Goal: Transaction & Acquisition: Purchase product/service

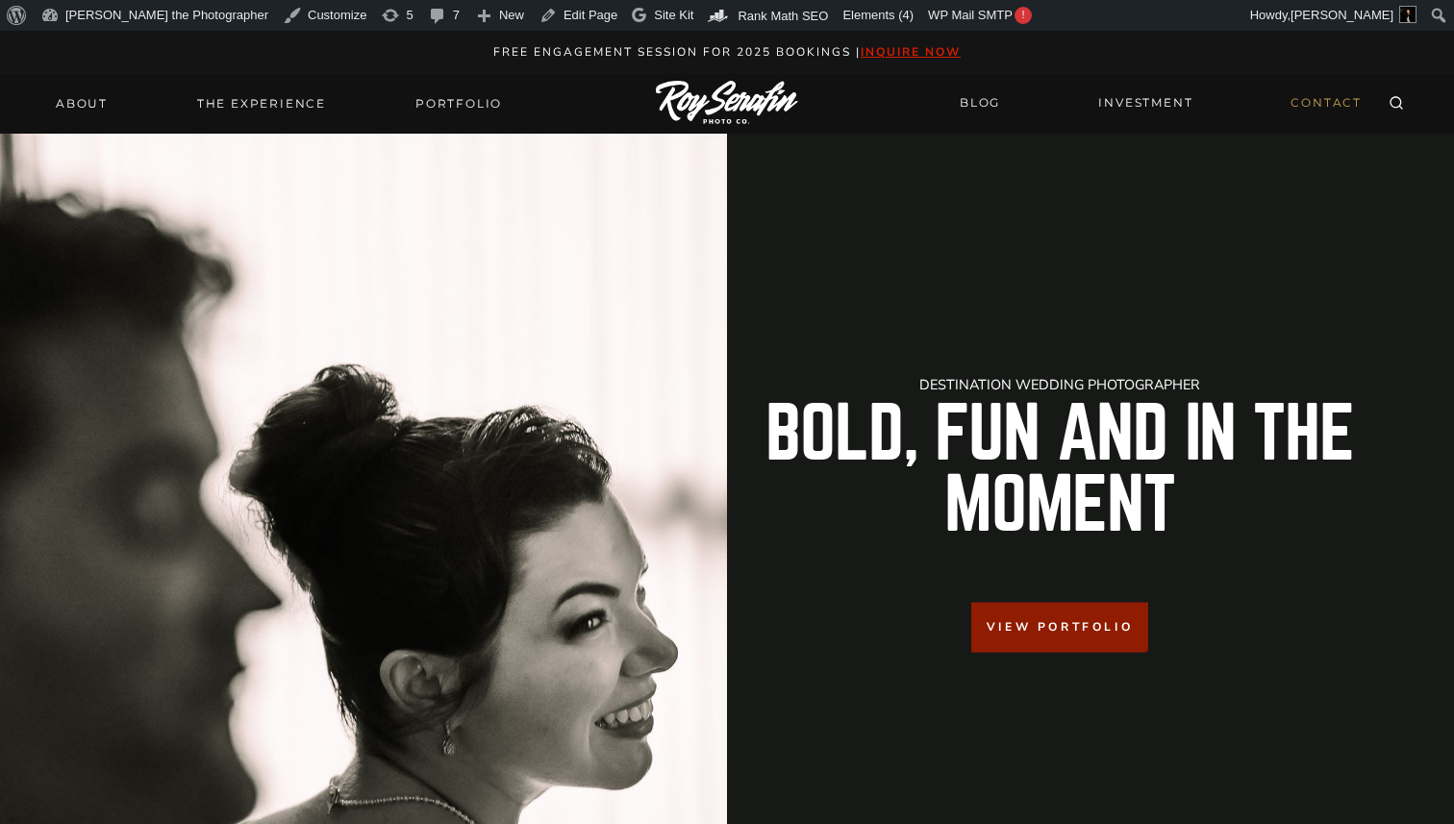
click at [1330, 105] on link "CONTACT" at bounding box center [1326, 104] width 94 height 34
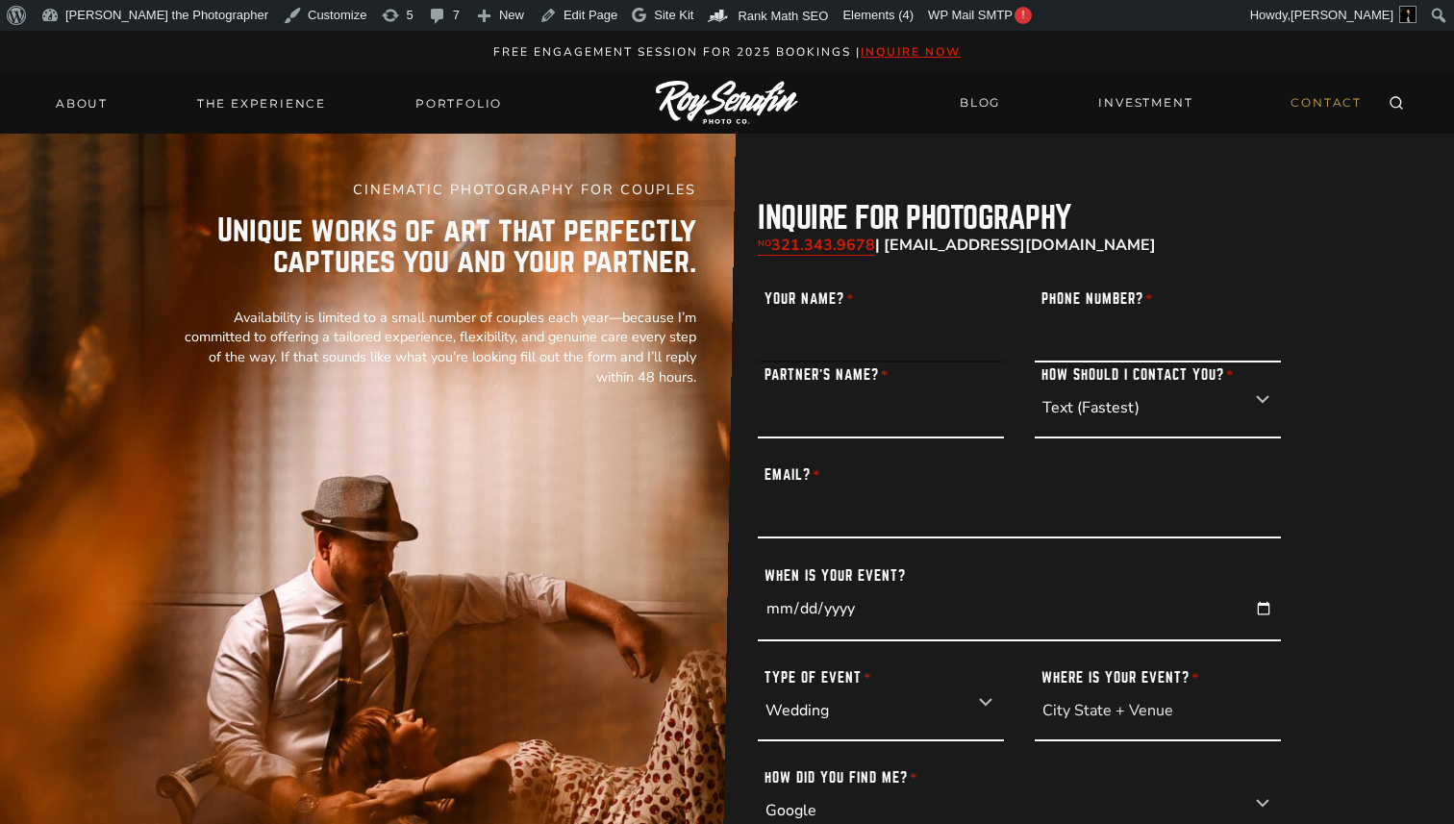
click at [824, 340] on input "Your Name? *" at bounding box center [881, 324] width 246 height 76
type input "Roy Joseph Serafin"
type input "3213439678"
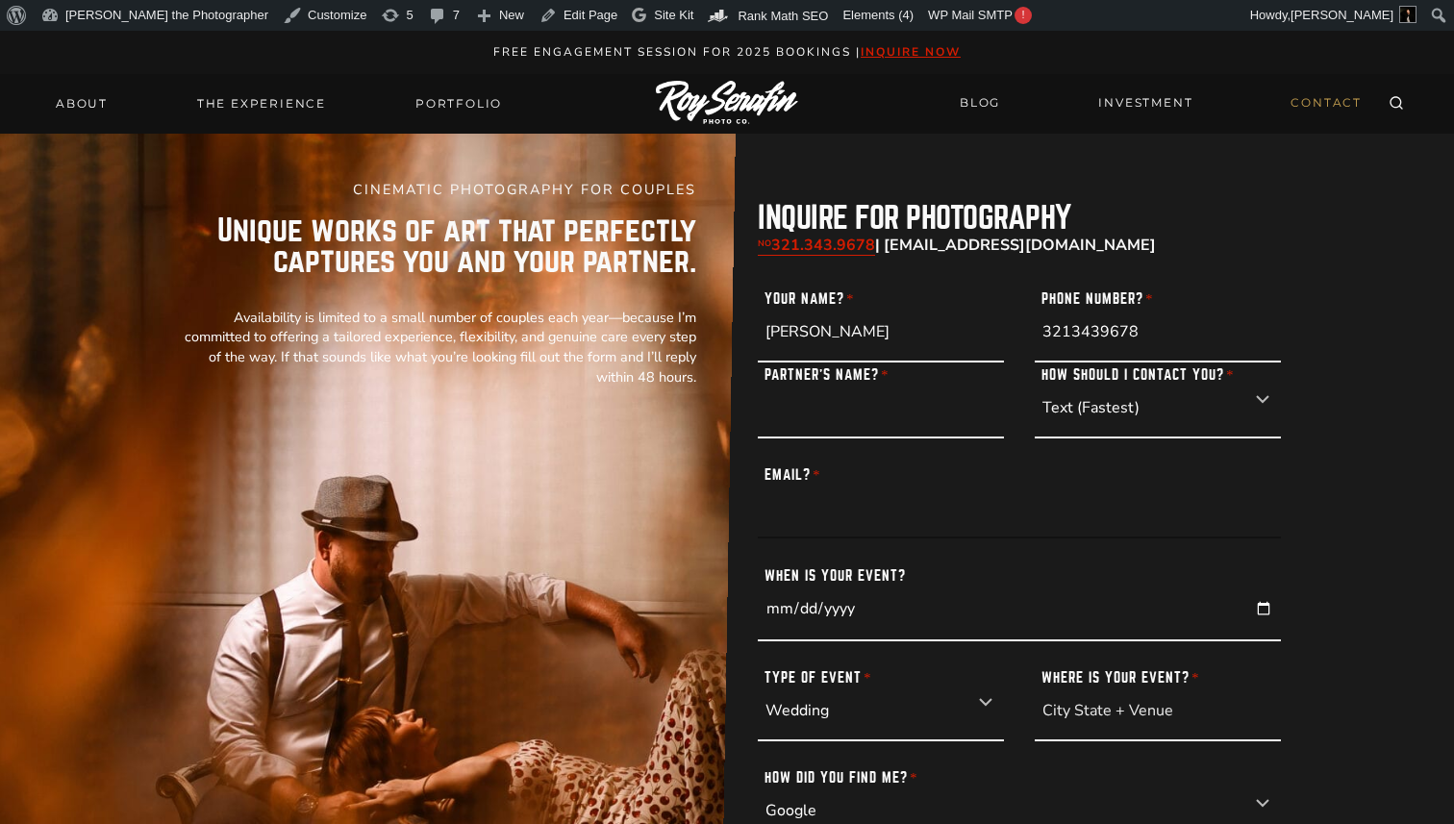
type input "INFO@ROYSERAFIN.COM"
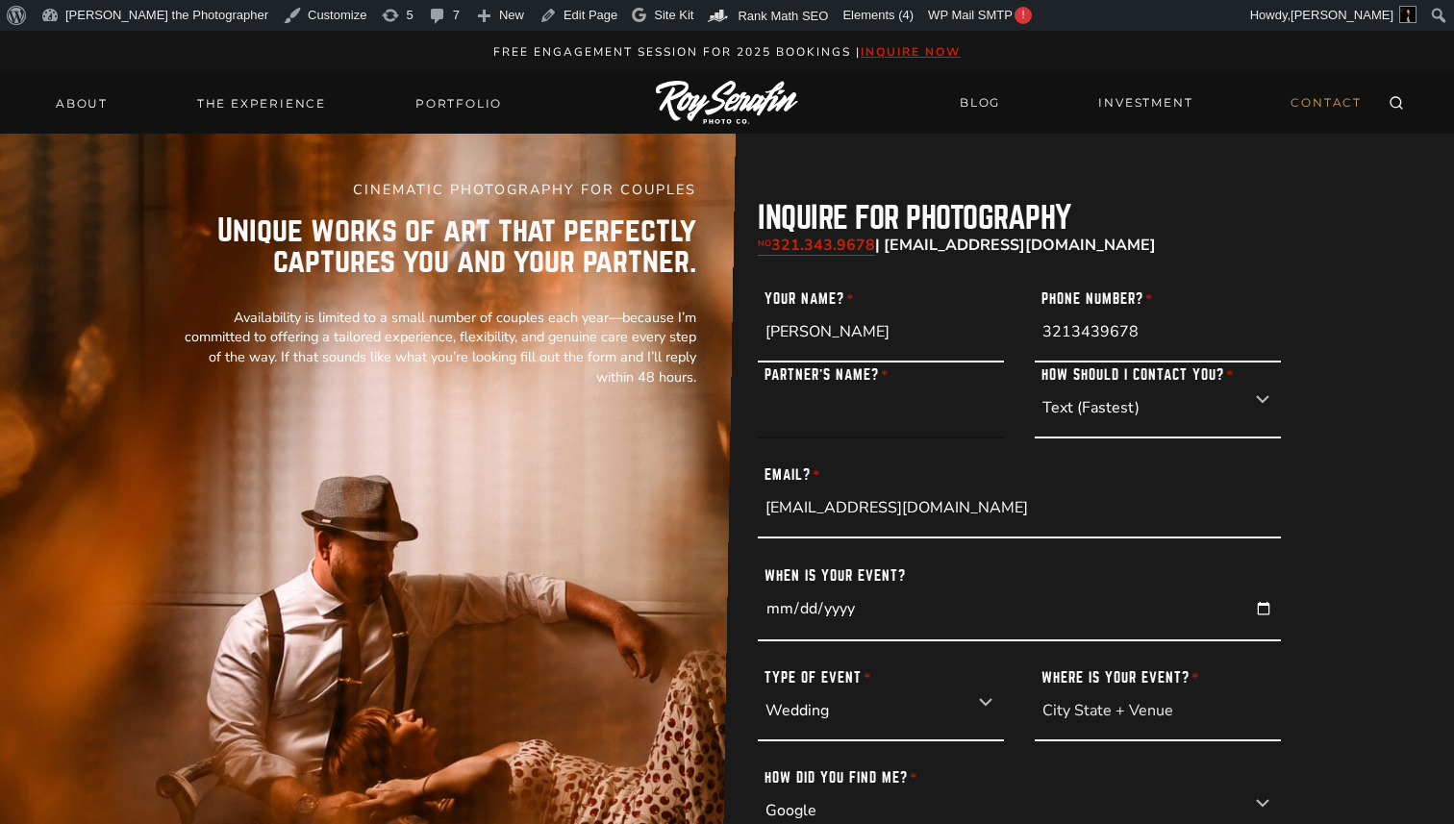
click at [863, 423] on input "Partner’s Name? *" at bounding box center [881, 400] width 246 height 76
type input "5tg45tv"
click at [1121, 418] on select "Text (Fastest) Email Phone Call" at bounding box center [1157, 400] width 246 height 76
select select "Email"
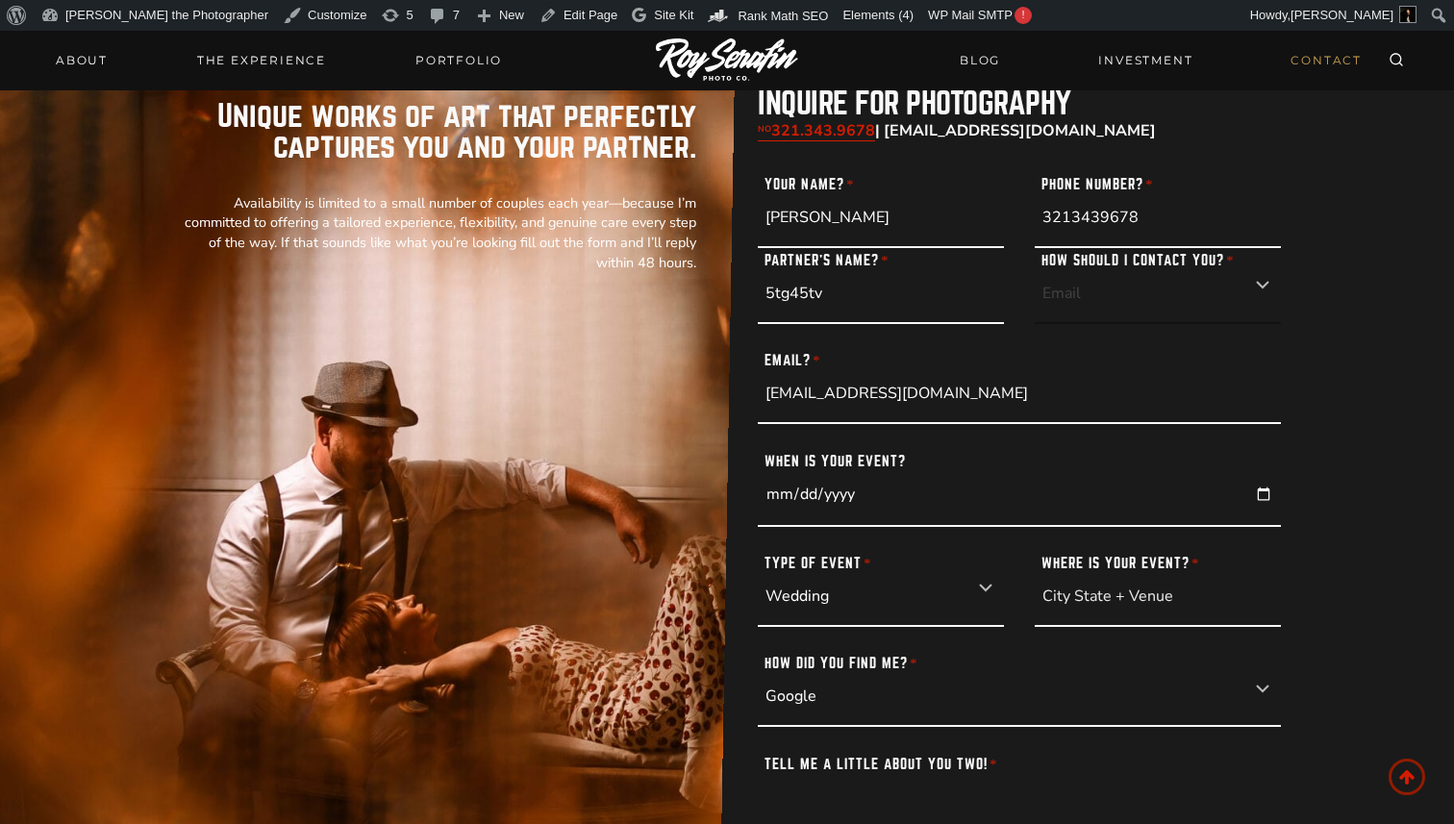
scroll to position [120, 0]
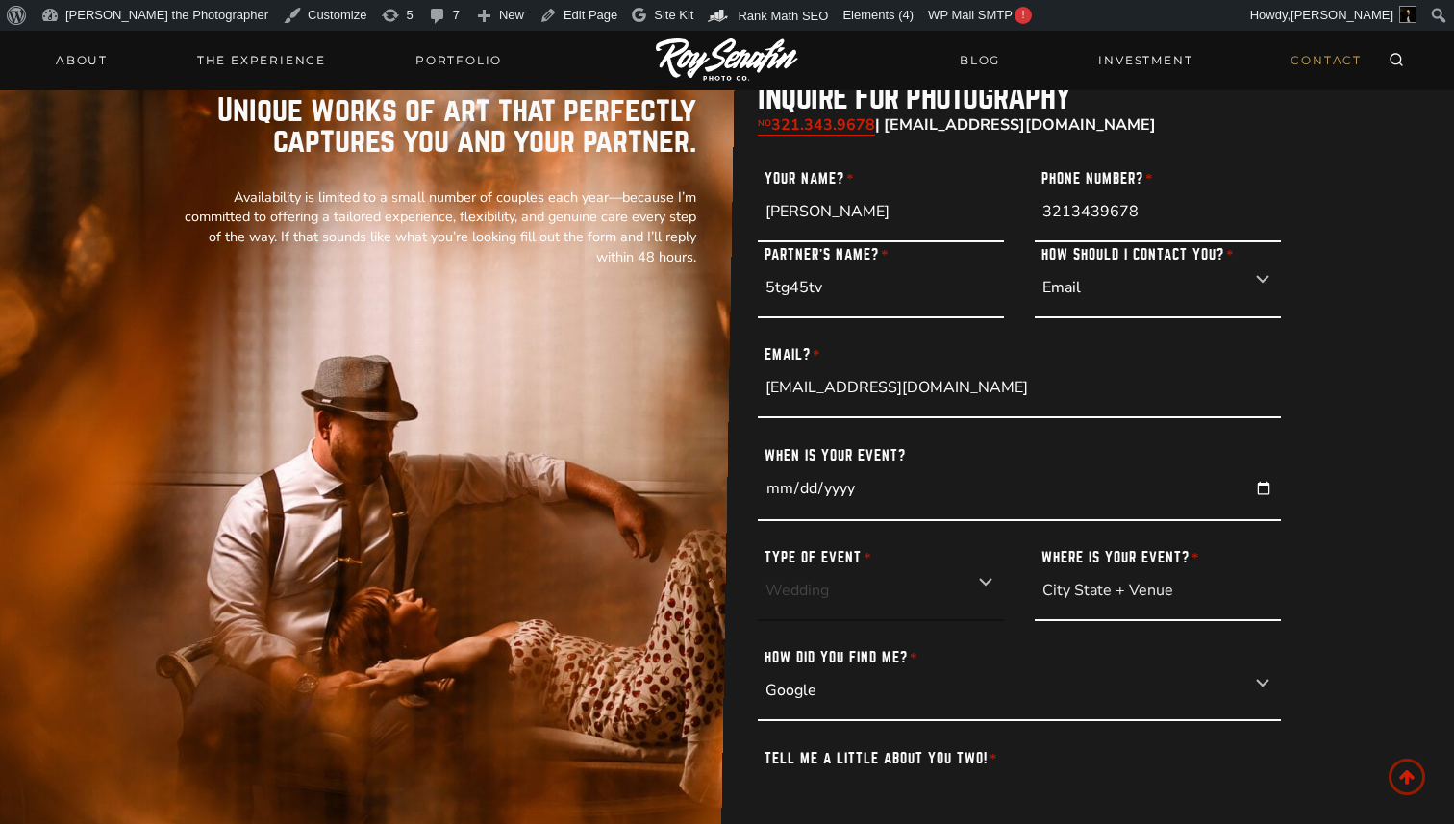
click at [916, 600] on select "Wedding Elopement Engagement Portrait" at bounding box center [881, 583] width 246 height 76
select select "Elopement"
click at [1106, 579] on input "Where is your event? *" at bounding box center [1157, 583] width 246 height 76
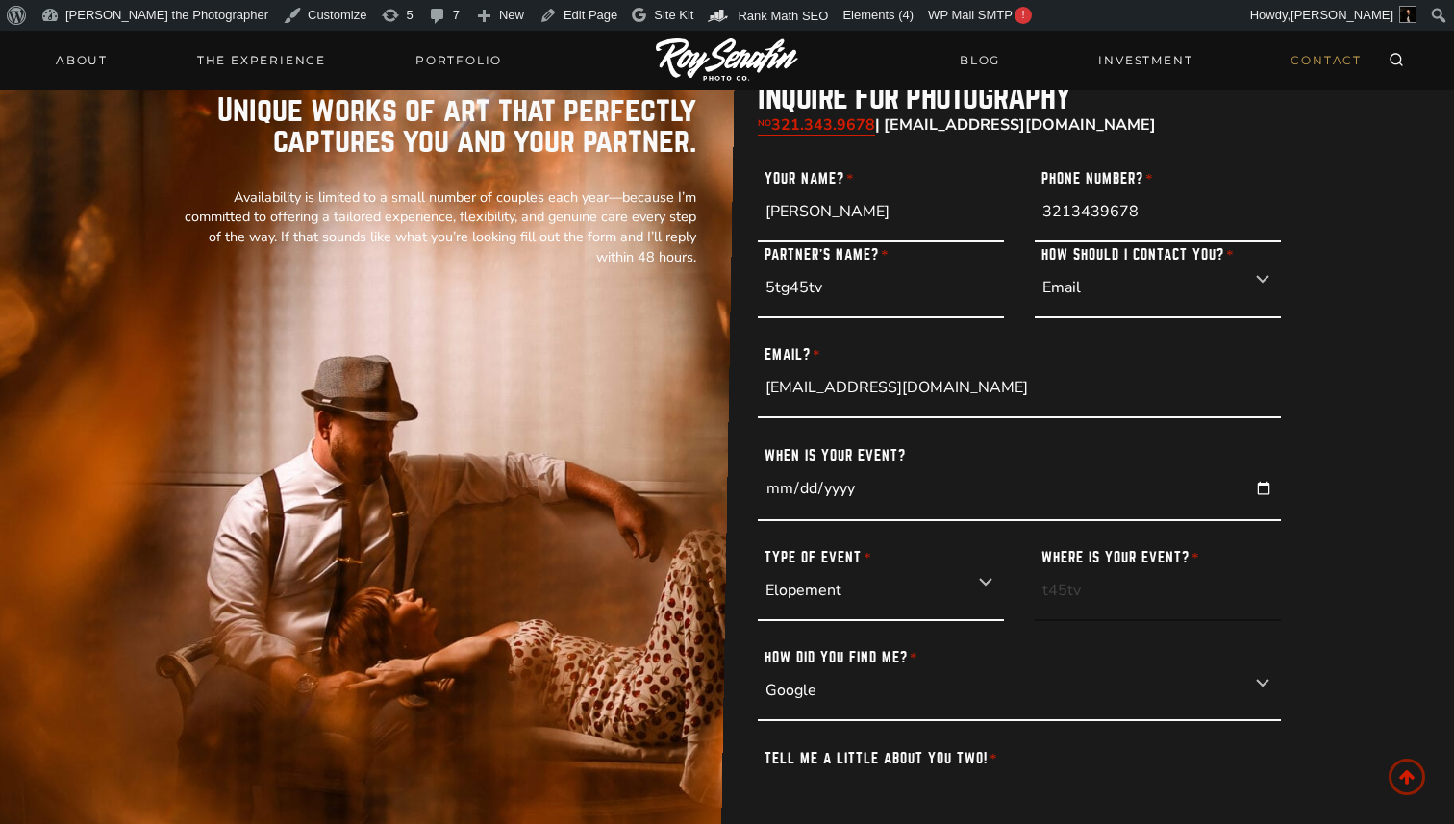
type input "t45tv"
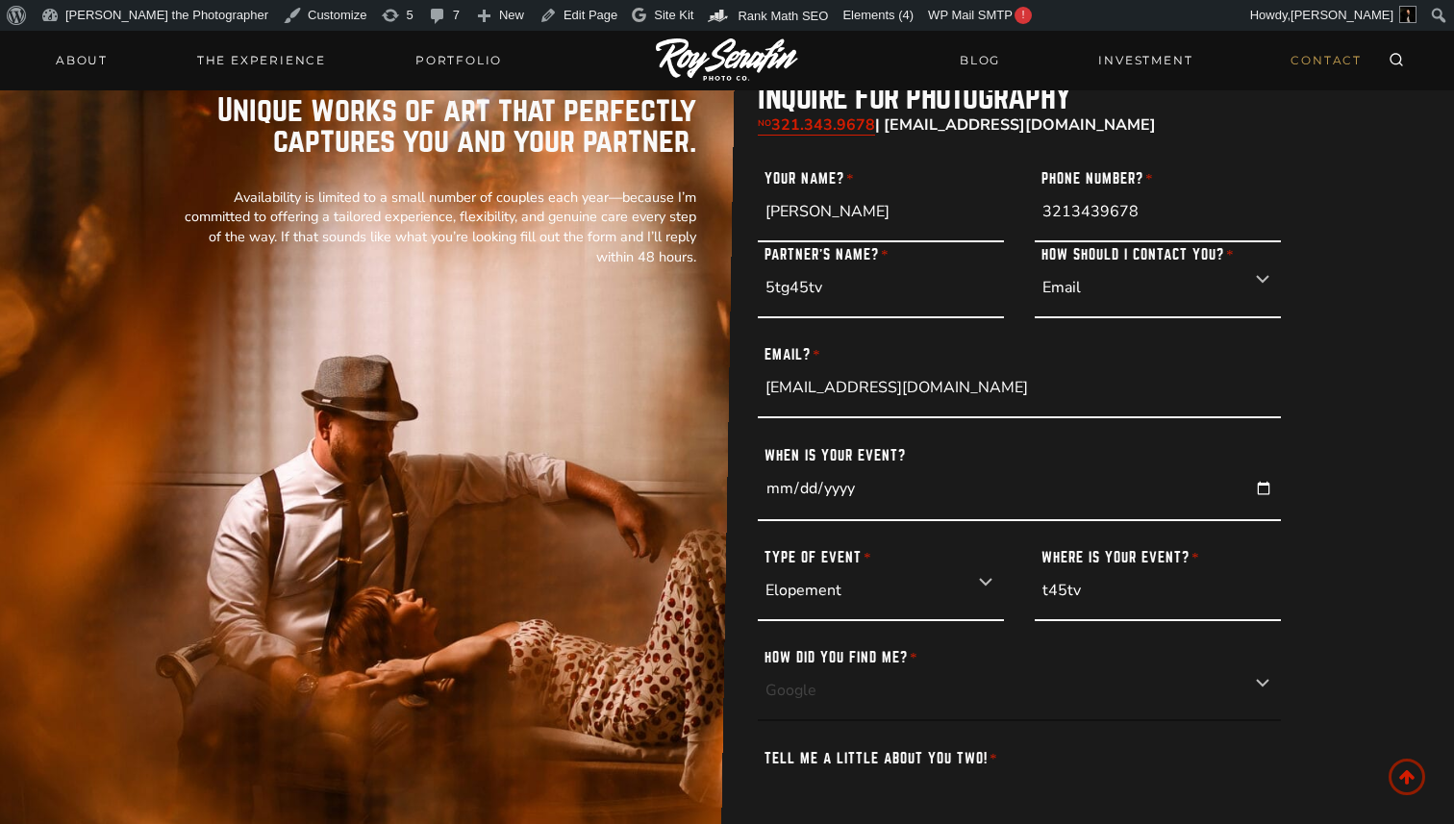
click at [988, 701] on select "Google Instagram Facebook Youtube Vendor Referral Client Referral Carrier Pigeon" at bounding box center [1019, 684] width 523 height 76
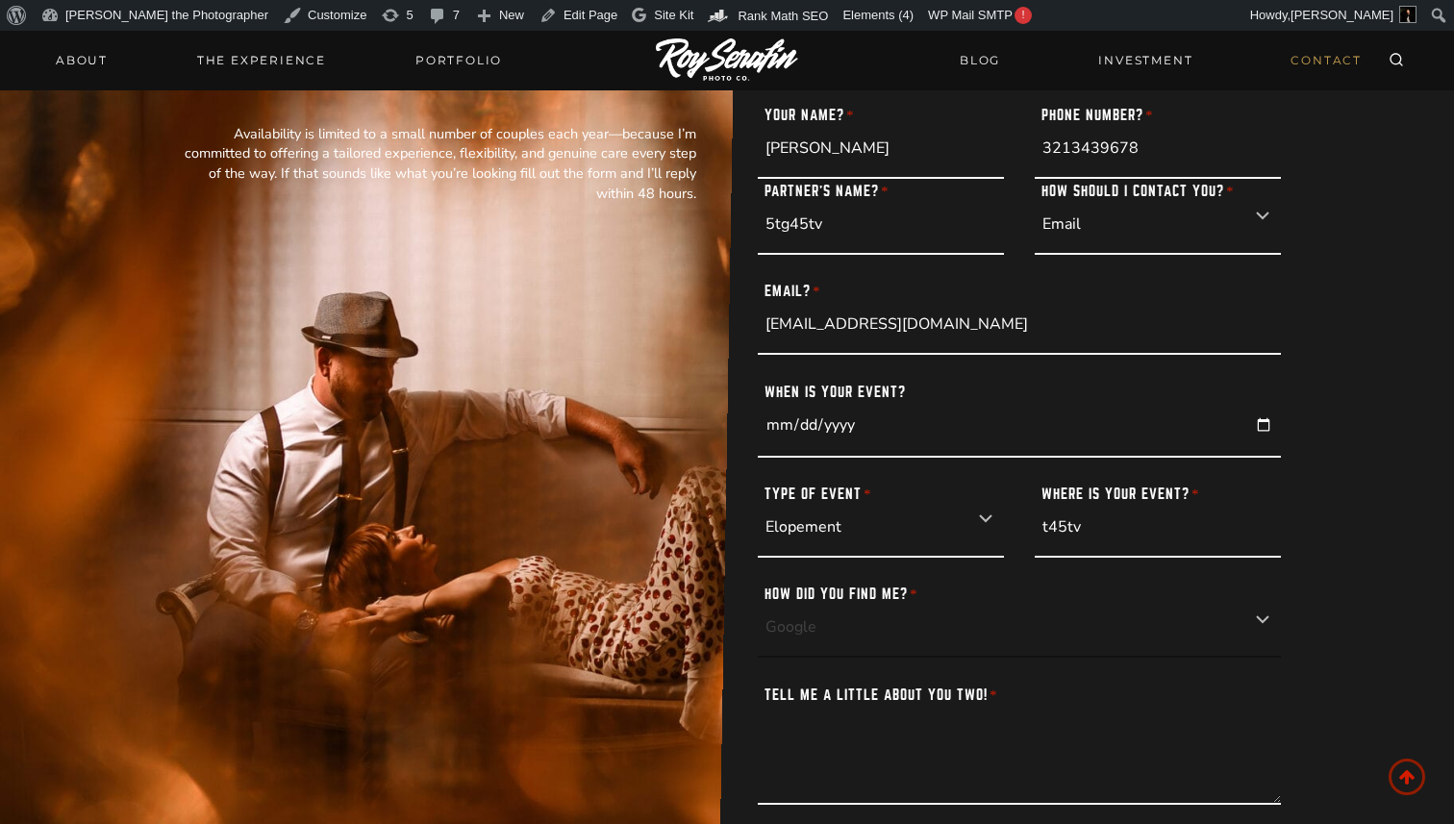
scroll to position [366, 0]
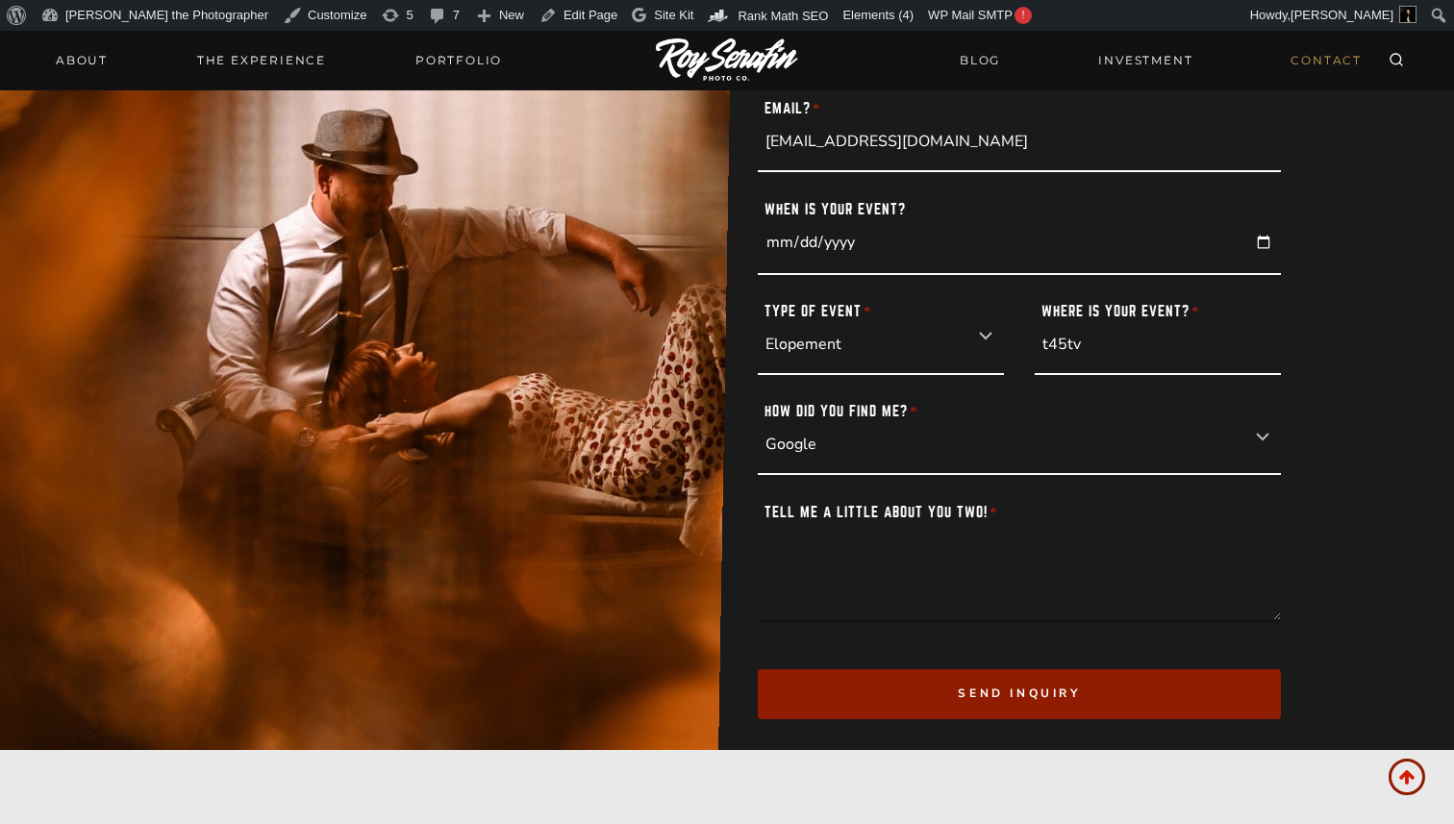
click at [904, 551] on textarea "Tell me a little about you two! *" at bounding box center [1019, 561] width 523 height 122
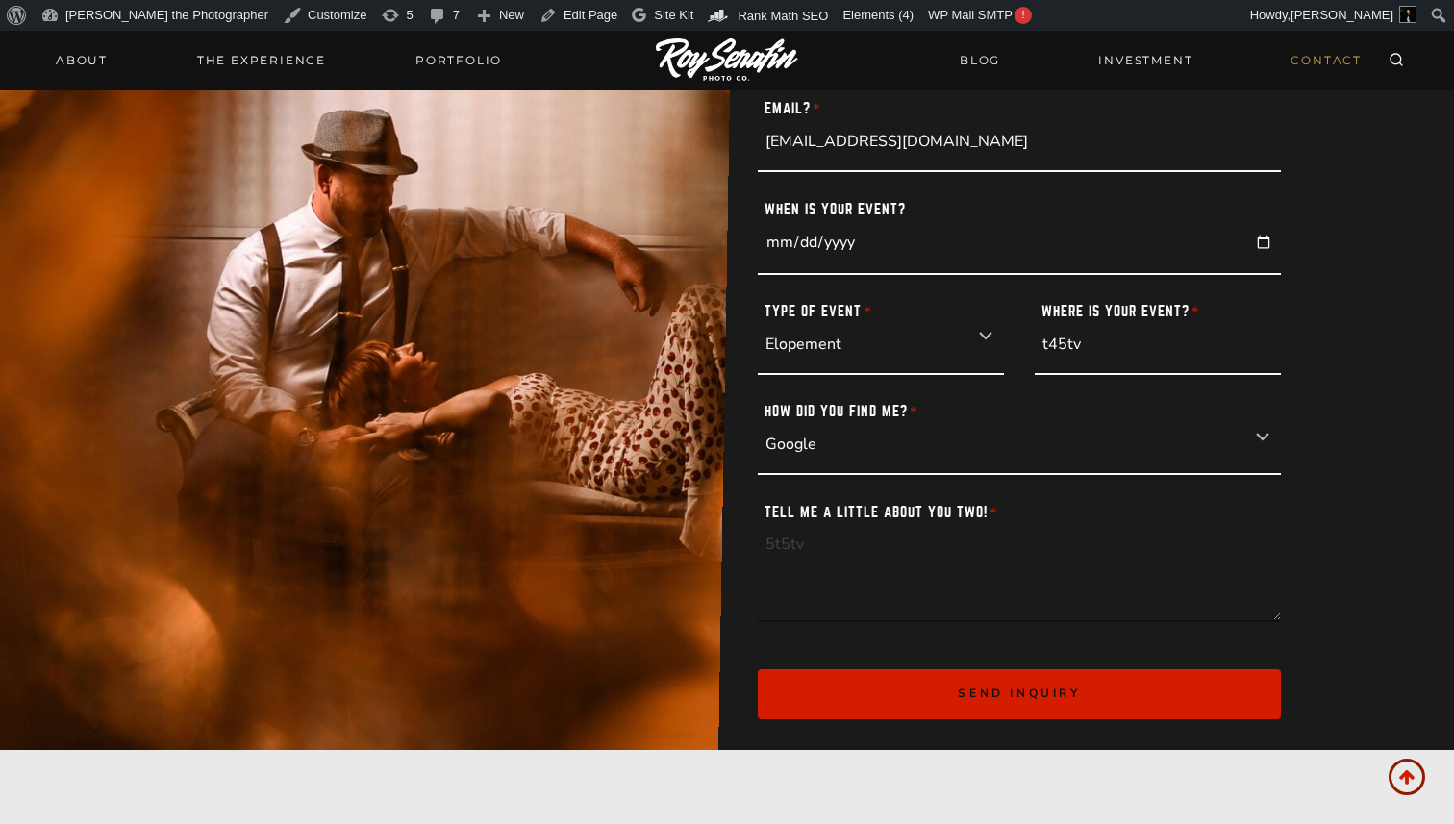
type textarea "5t5tv"
click at [910, 705] on button "Send inquiry" at bounding box center [1019, 693] width 523 height 49
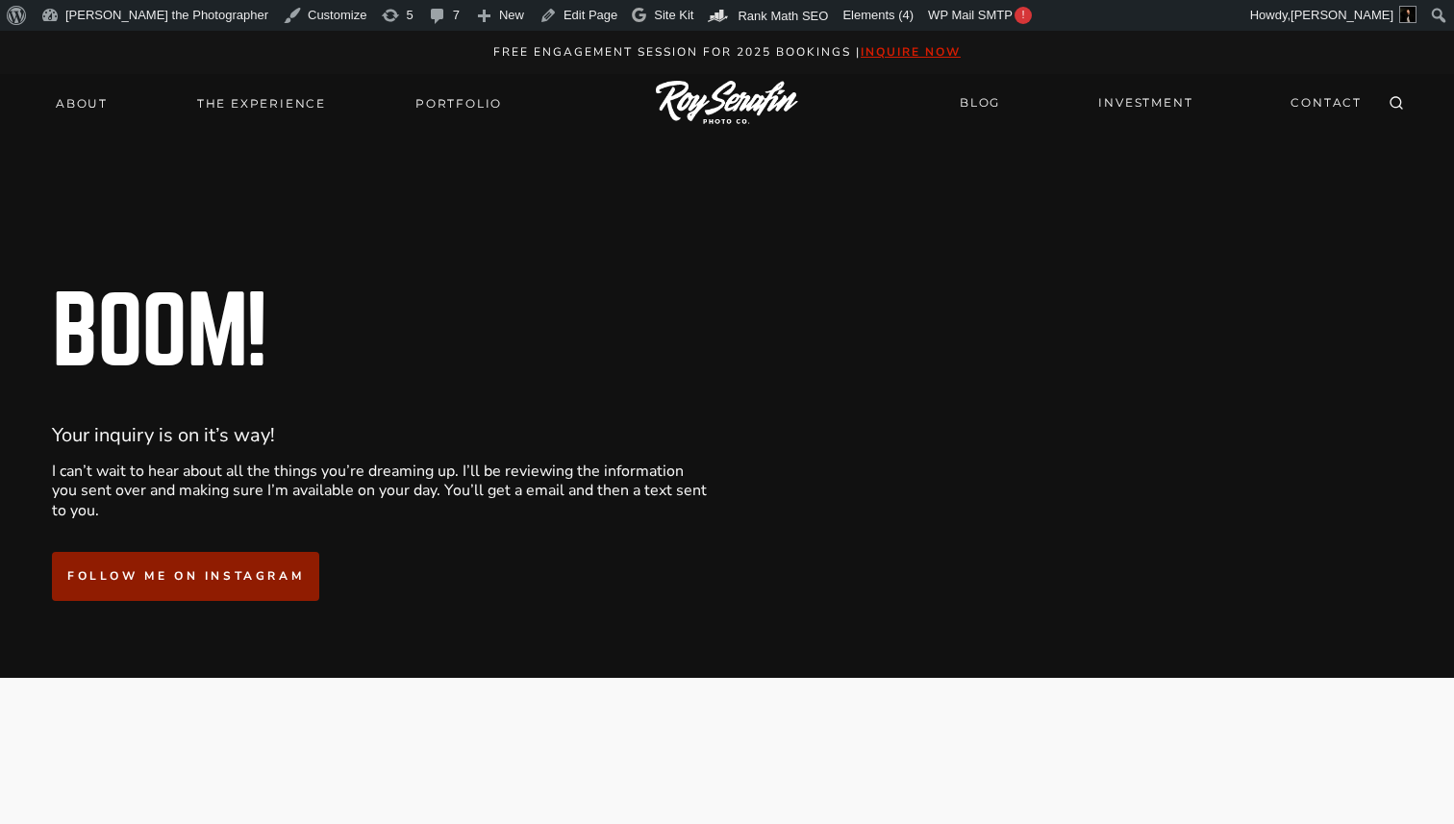
click at [137, 59] on p "Free engagement session for 2025 Bookings | inquire now" at bounding box center [727, 52] width 1412 height 20
click at [88, 100] on link "About" at bounding box center [81, 103] width 75 height 27
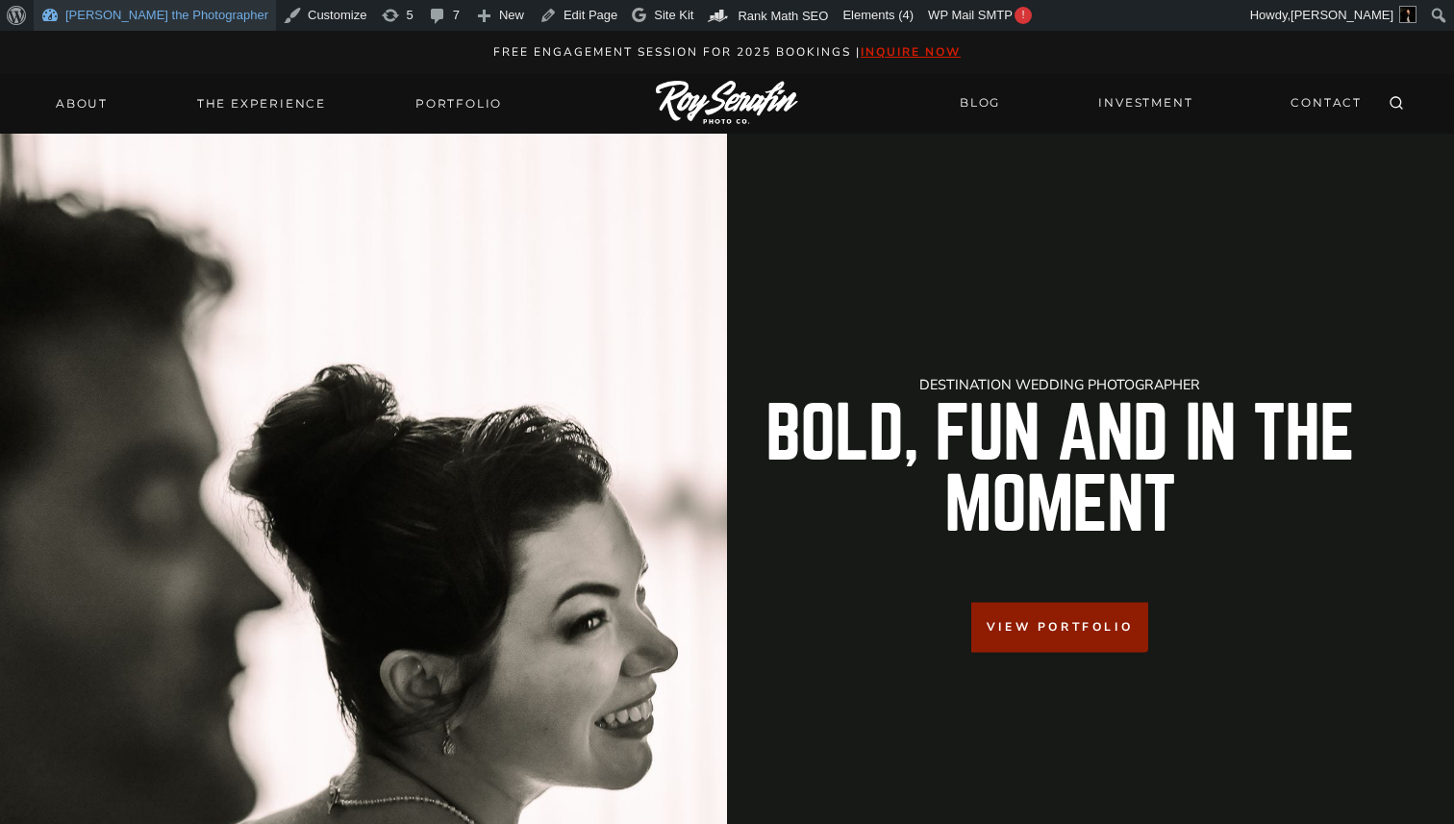
click at [102, 21] on link "[PERSON_NAME] the Photographer" at bounding box center [155, 15] width 242 height 31
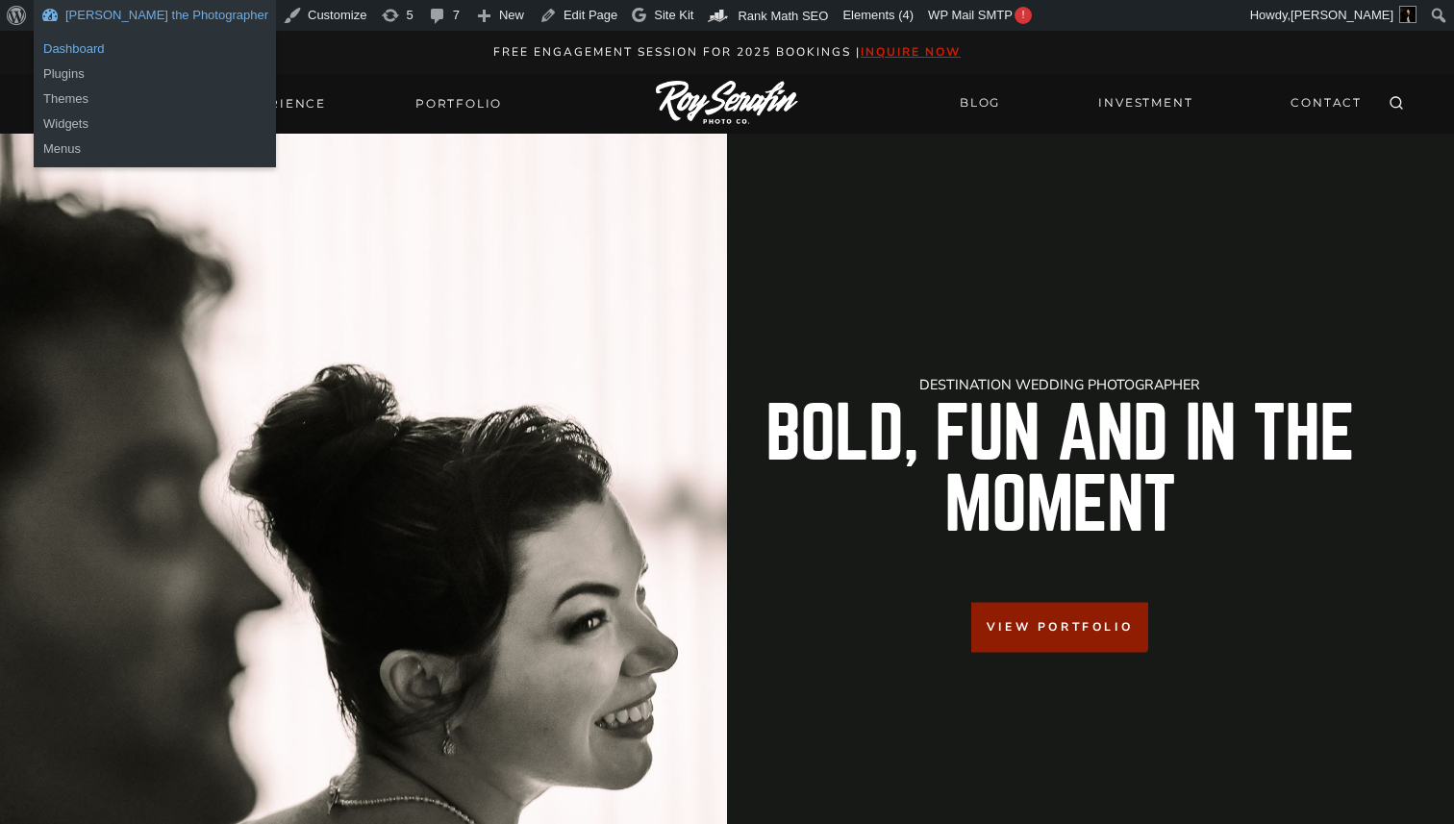
click at [74, 57] on link "Dashboard" at bounding box center [155, 49] width 242 height 25
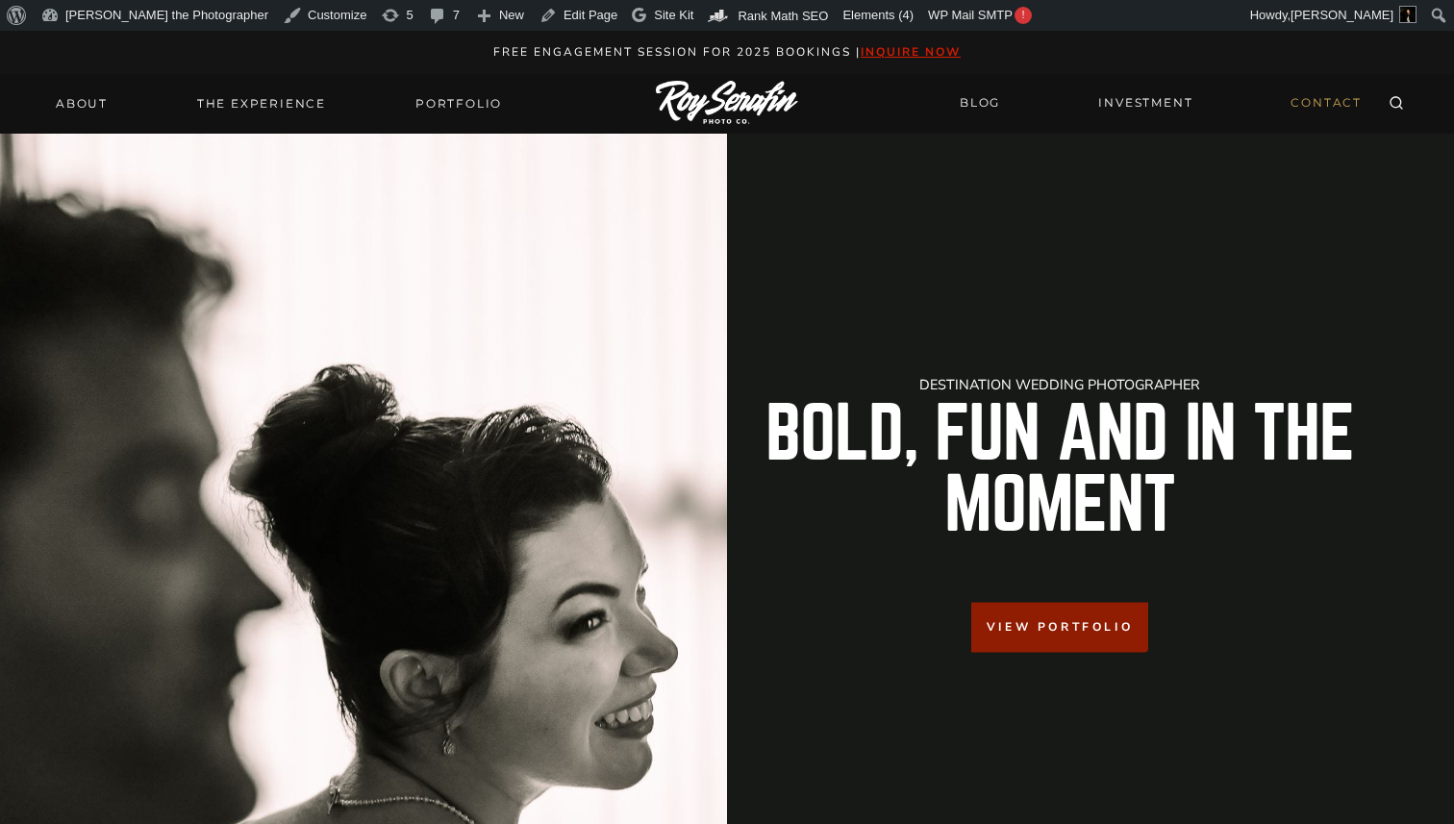
click at [1320, 112] on link "CONTACT" at bounding box center [1326, 104] width 94 height 34
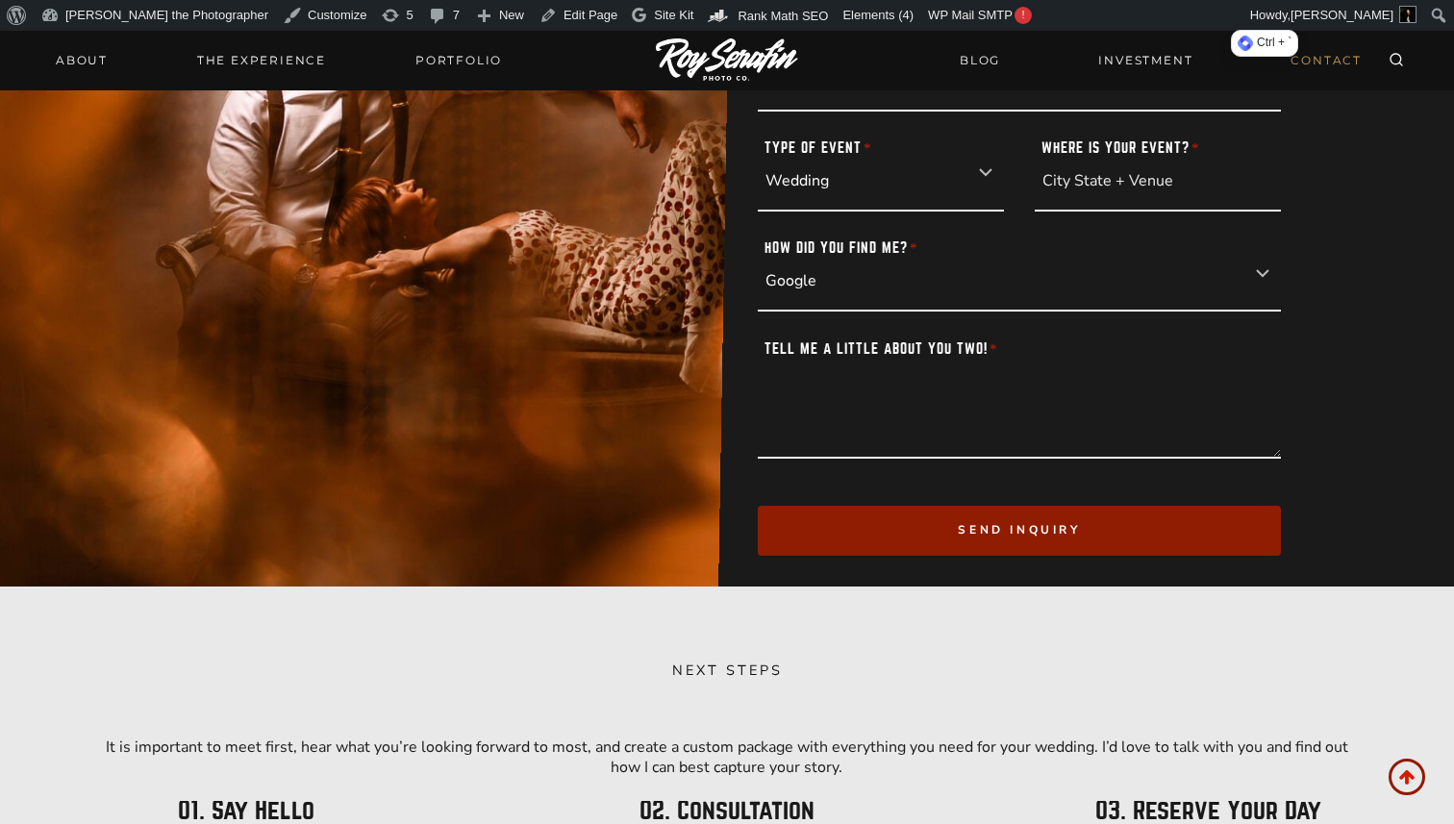
scroll to position [534, 0]
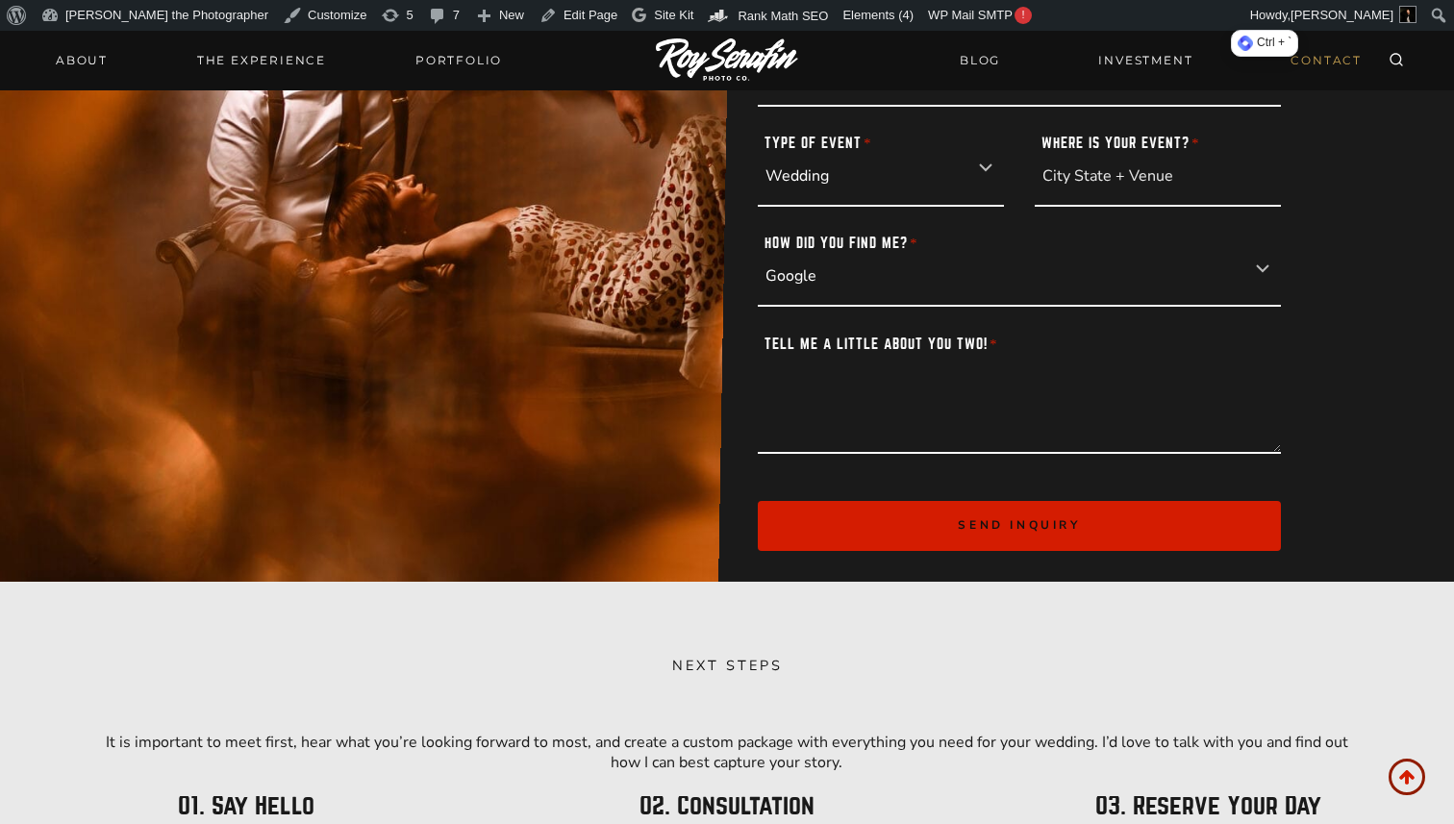
click at [984, 527] on span "Send inquiry" at bounding box center [1018, 524] width 122 height 15
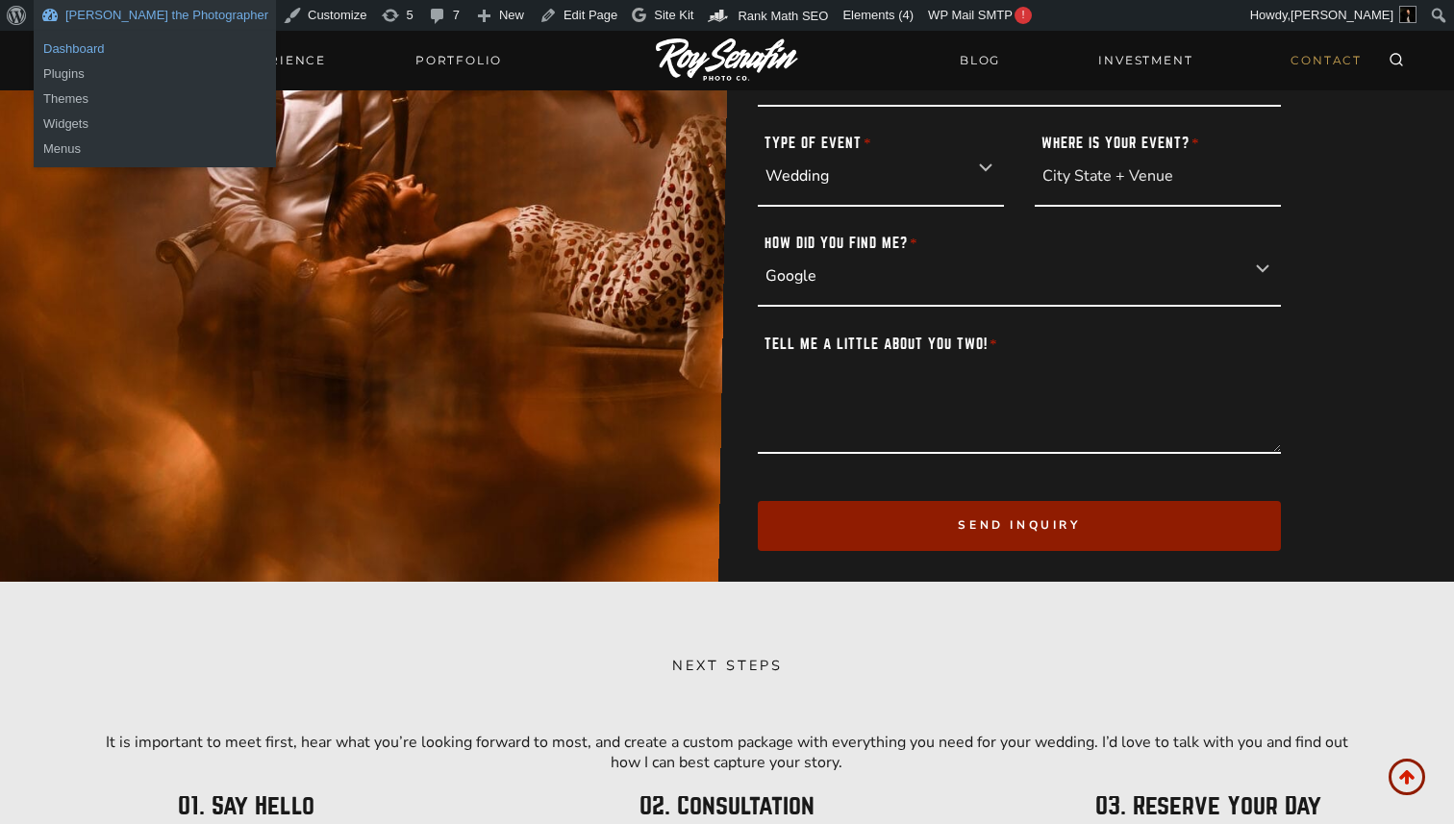
click at [69, 53] on link "Dashboard" at bounding box center [155, 49] width 242 height 25
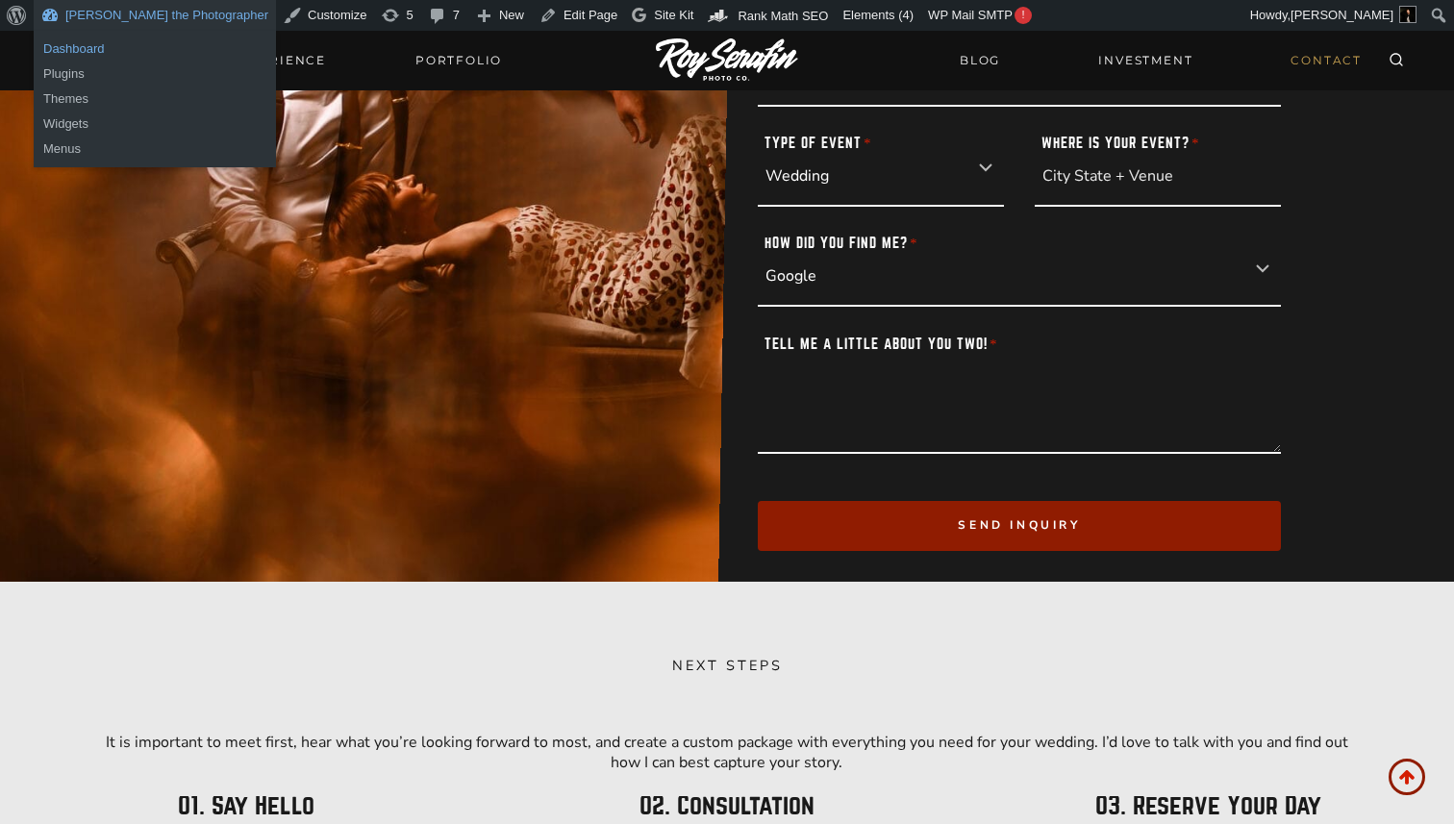
click at [75, 46] on link "Dashboard" at bounding box center [155, 49] width 242 height 25
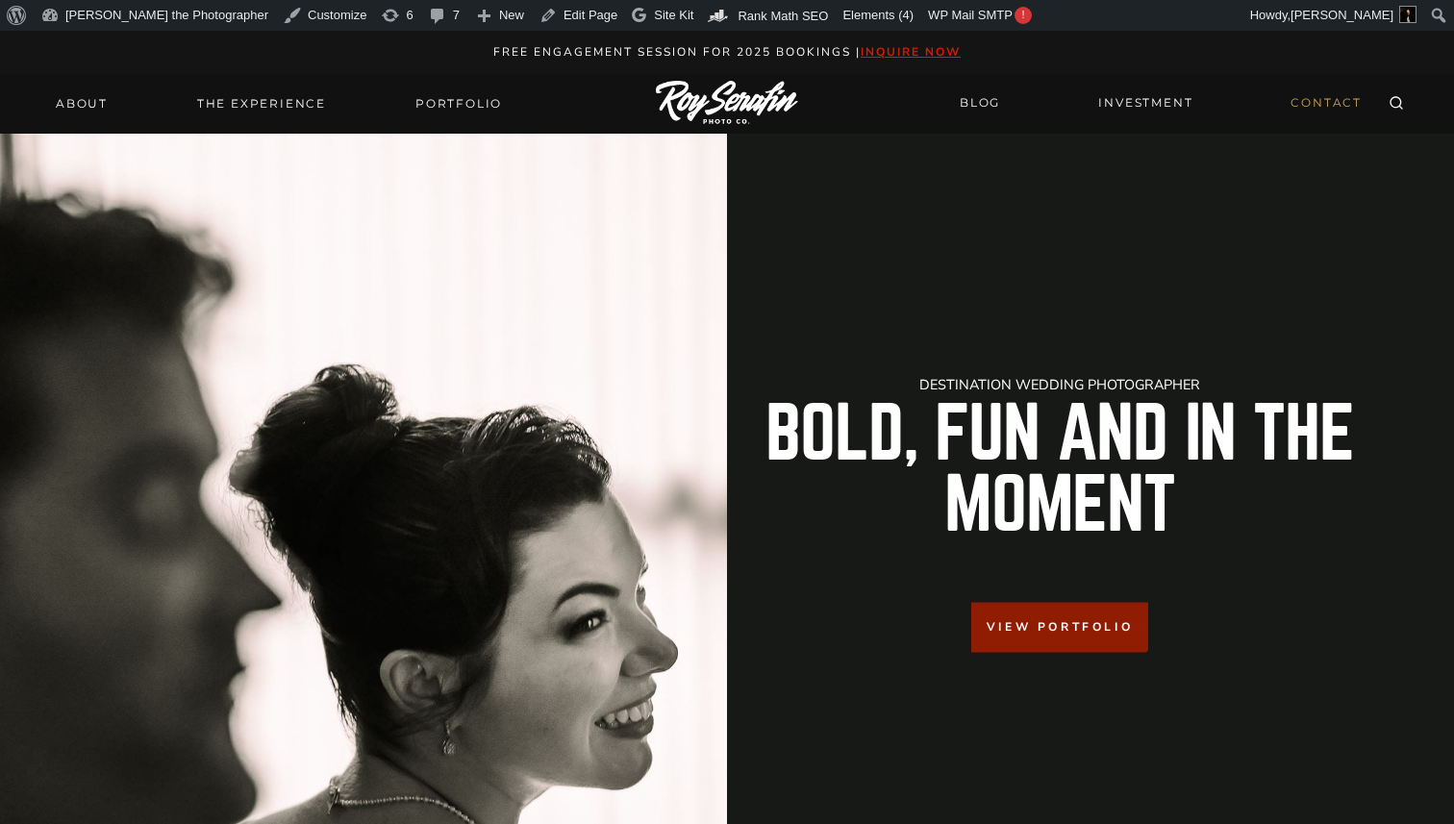
click at [1318, 101] on link "CONTACT" at bounding box center [1326, 104] width 94 height 34
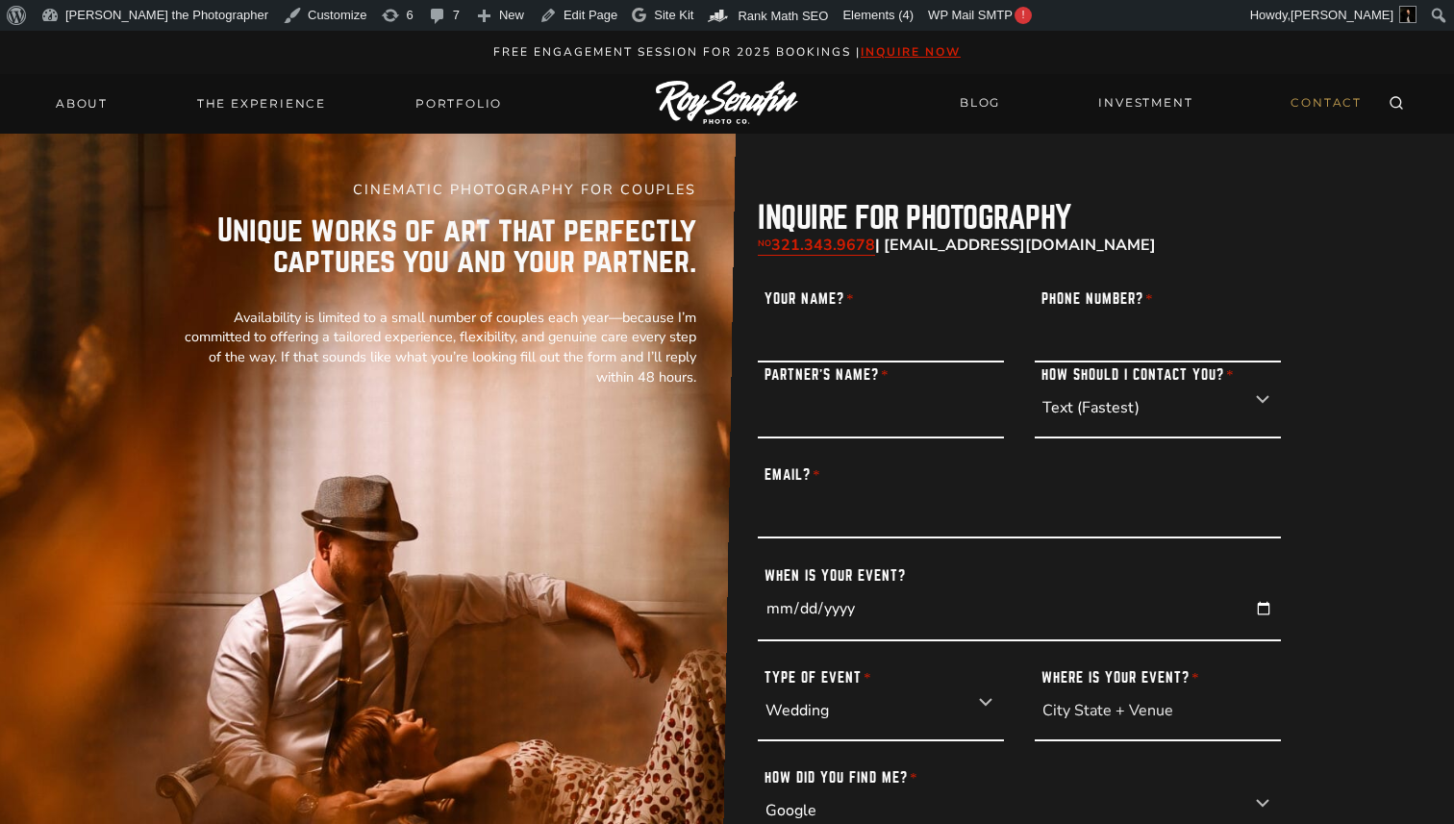
click at [716, 117] on img at bounding box center [727, 103] width 142 height 45
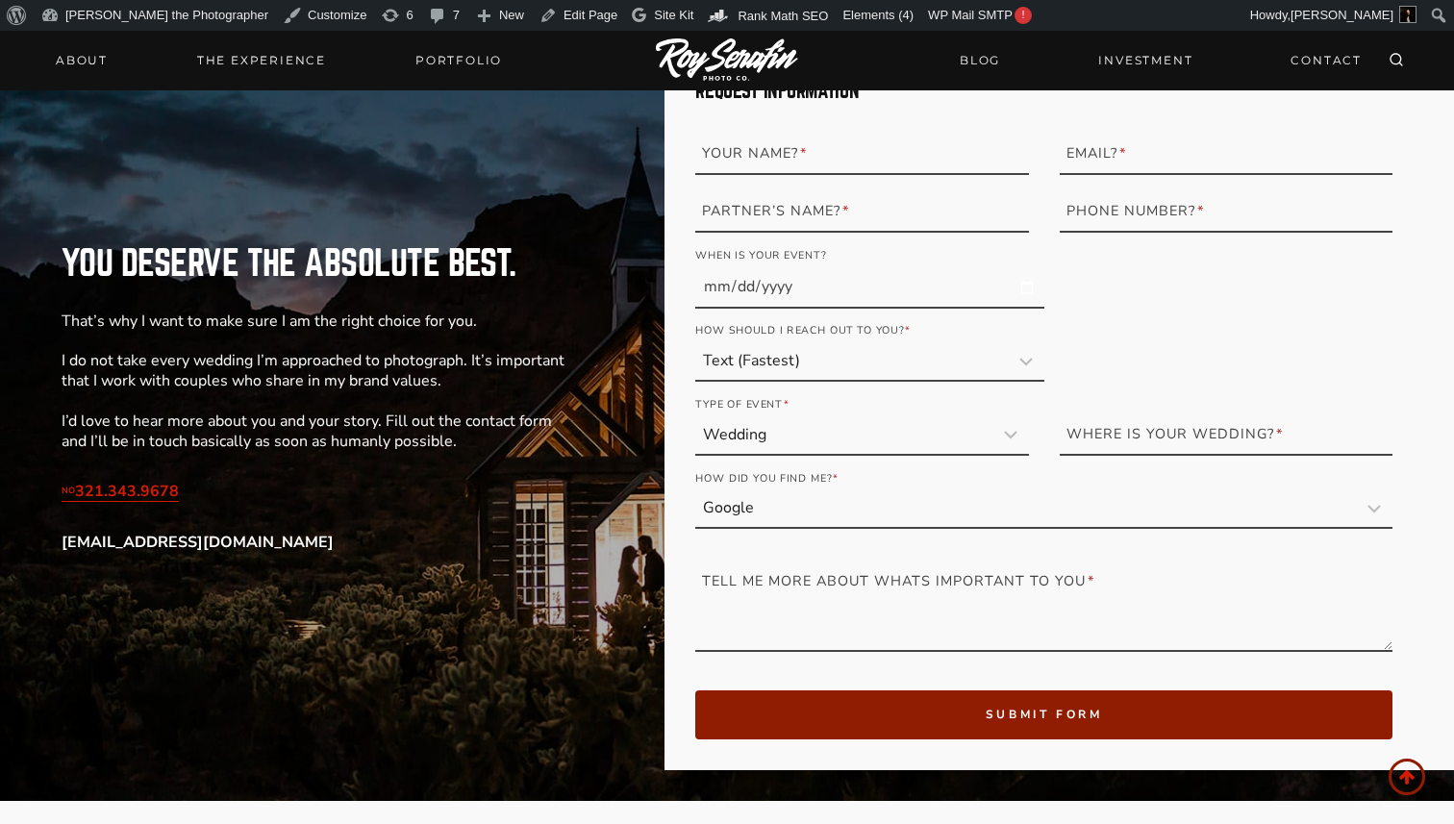
scroll to position [2226, 0]
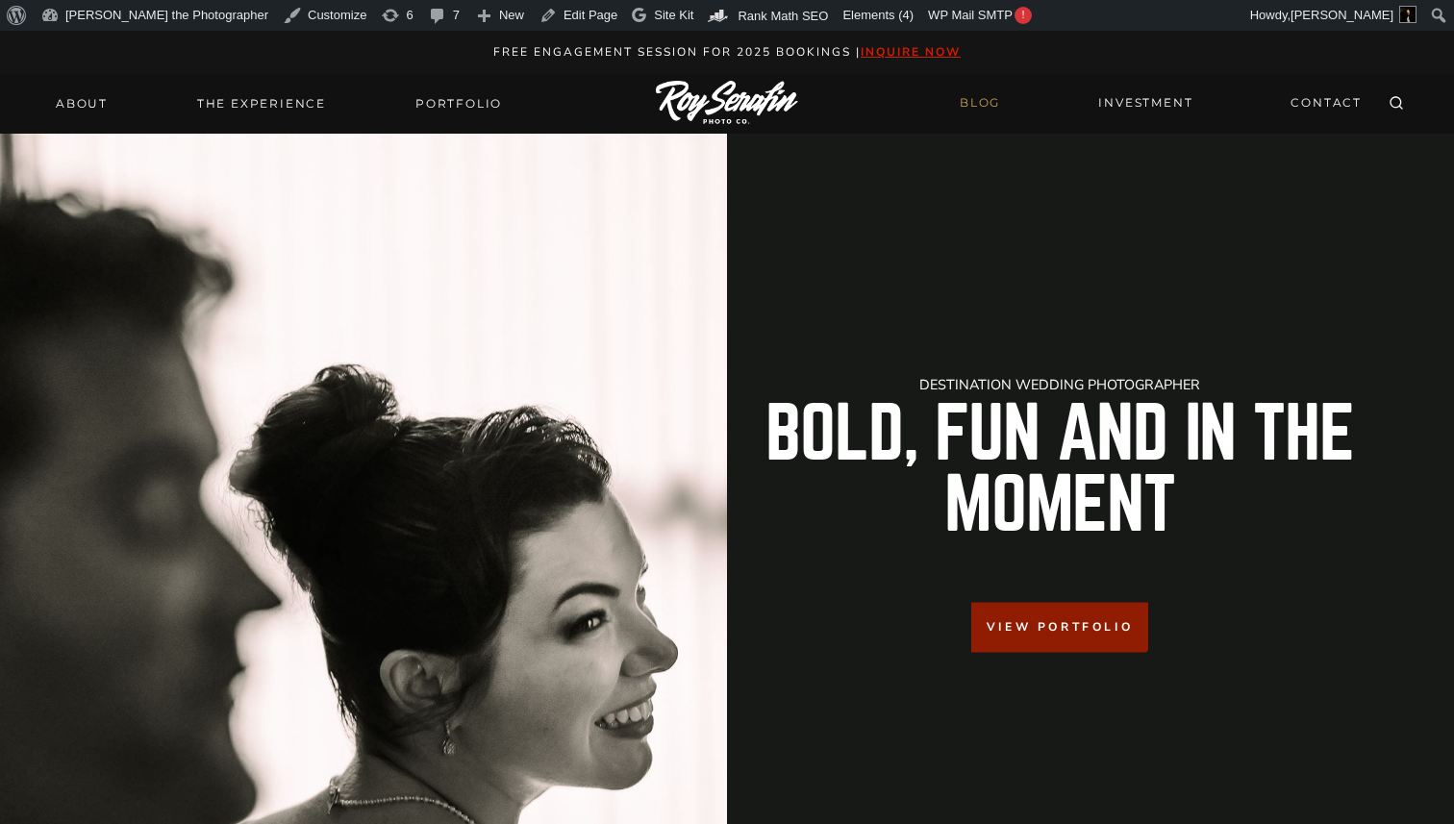
click at [978, 110] on link "BLOG" at bounding box center [979, 104] width 63 height 34
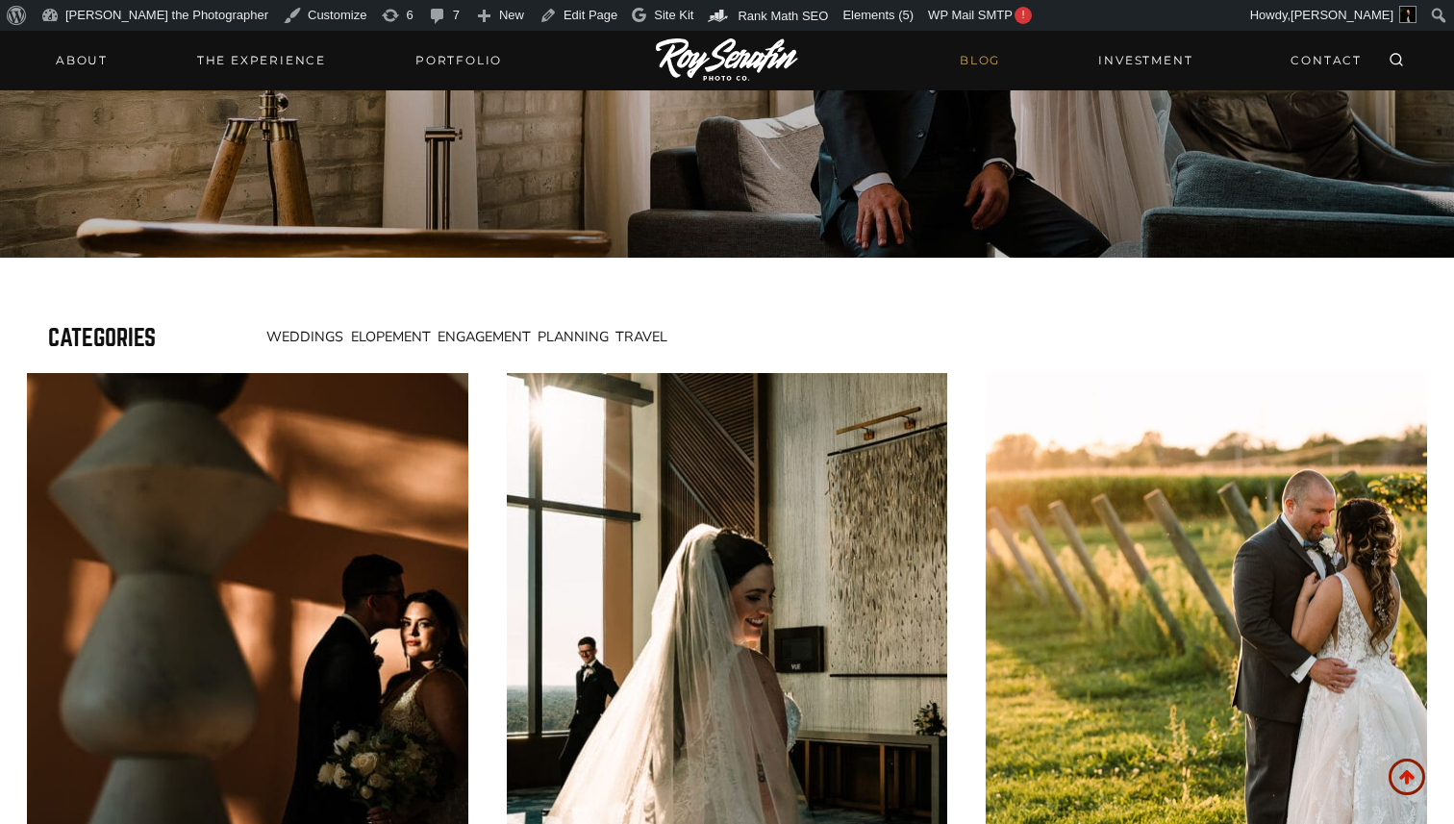
scroll to position [713, 0]
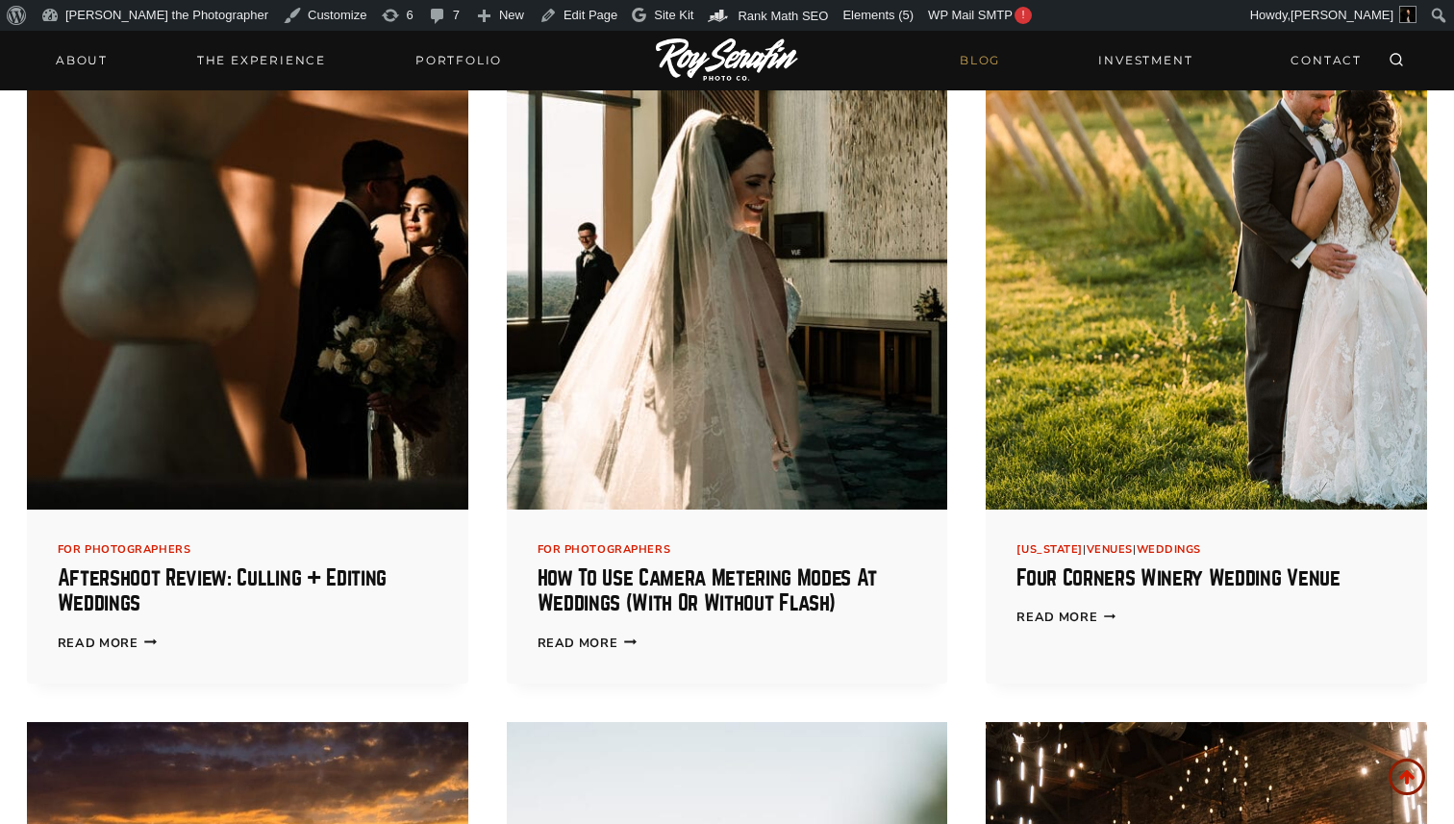
click at [291, 447] on img at bounding box center [247, 235] width 441 height 552
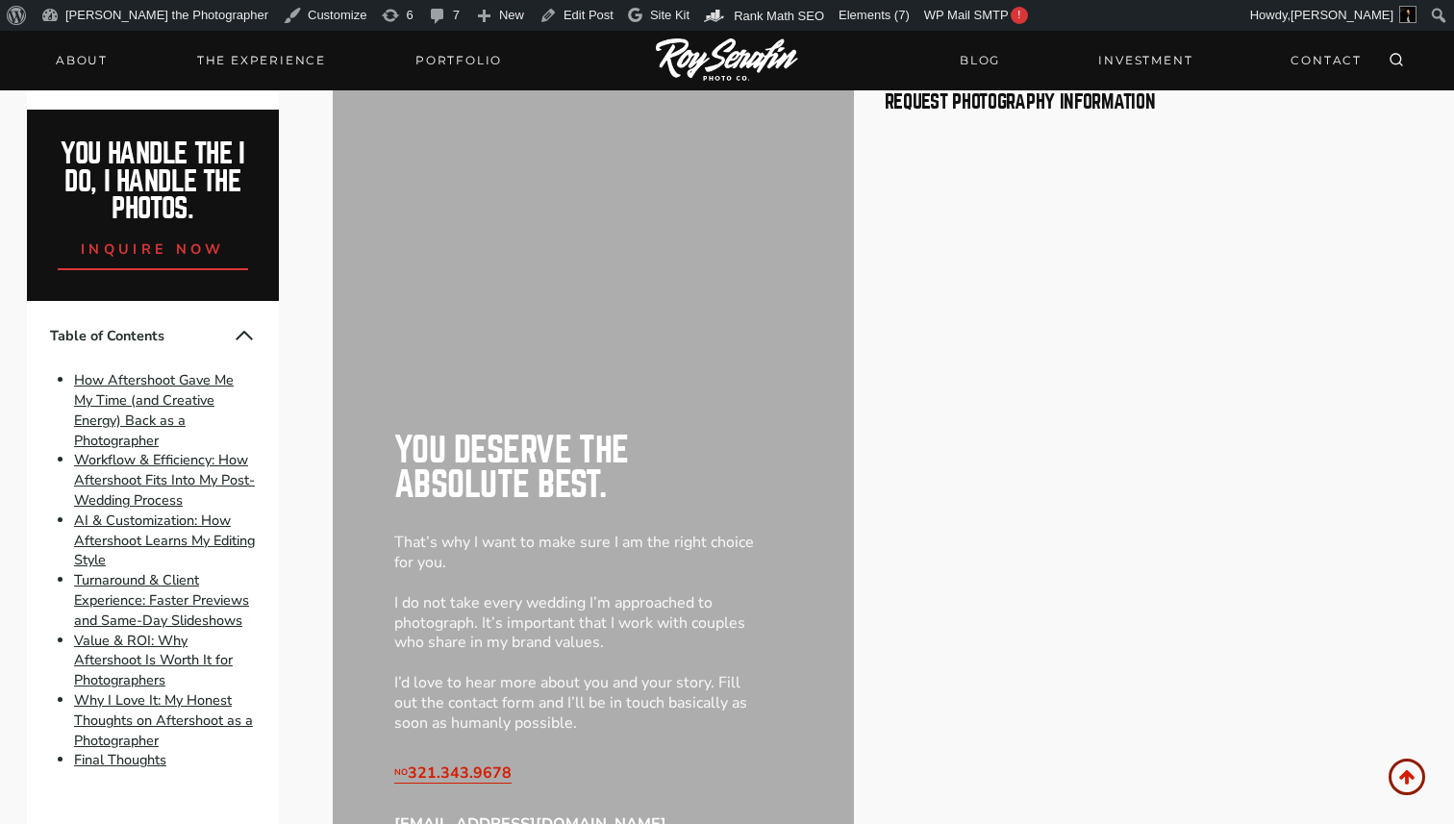
scroll to position [7973, 0]
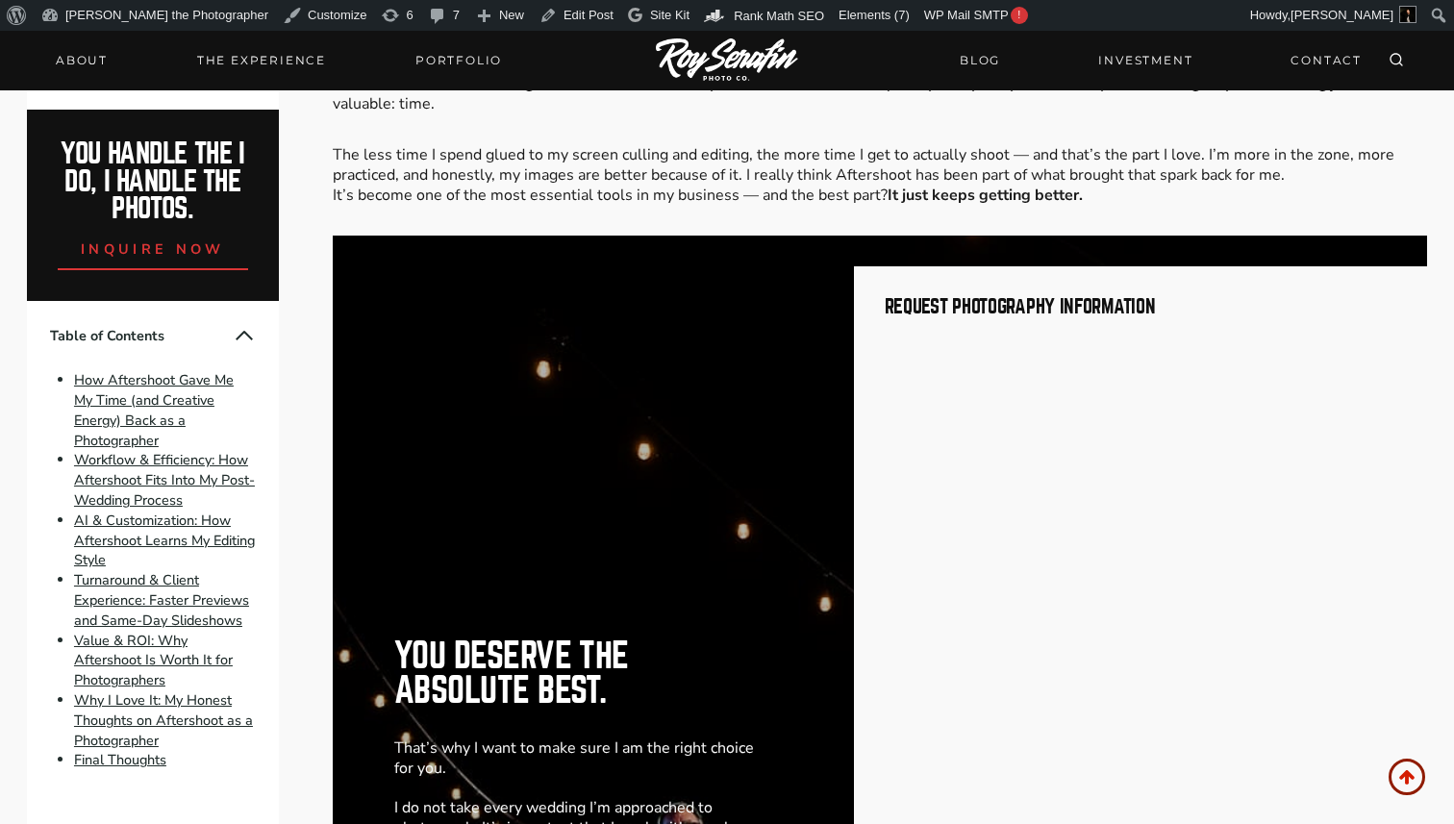
scroll to position [7797, 0]
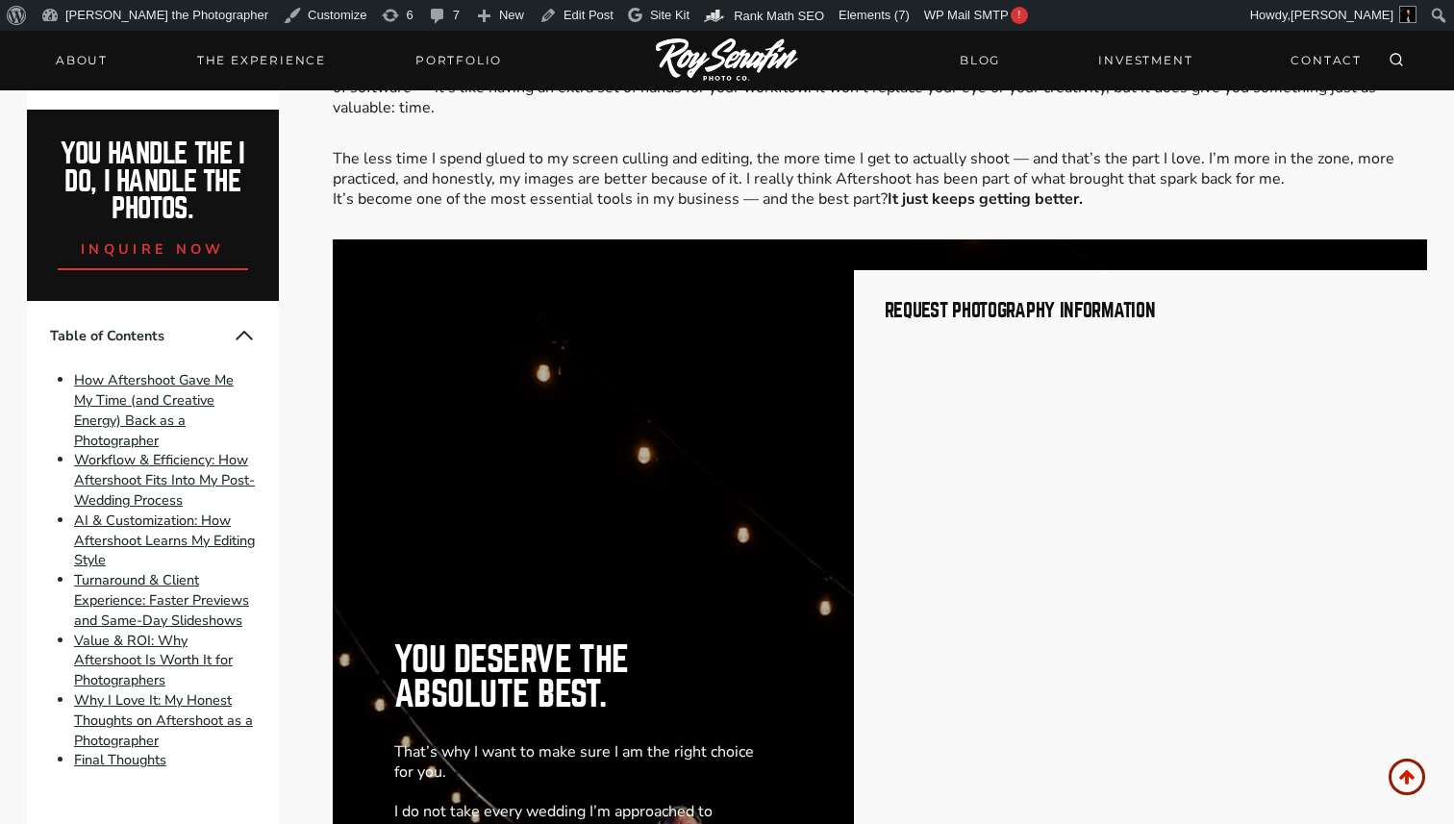
click at [691, 61] on img at bounding box center [727, 60] width 142 height 45
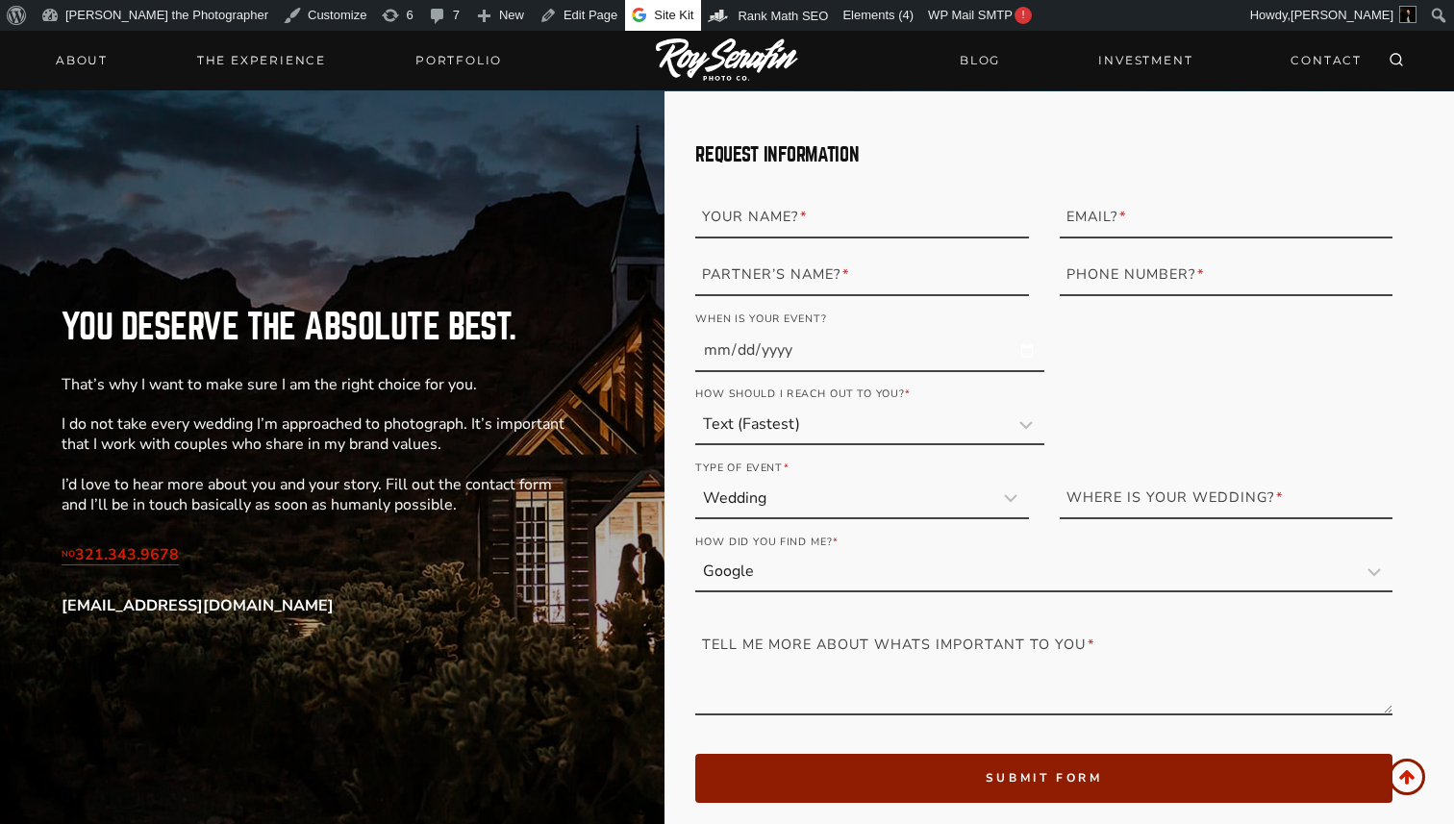
scroll to position [2187, 0]
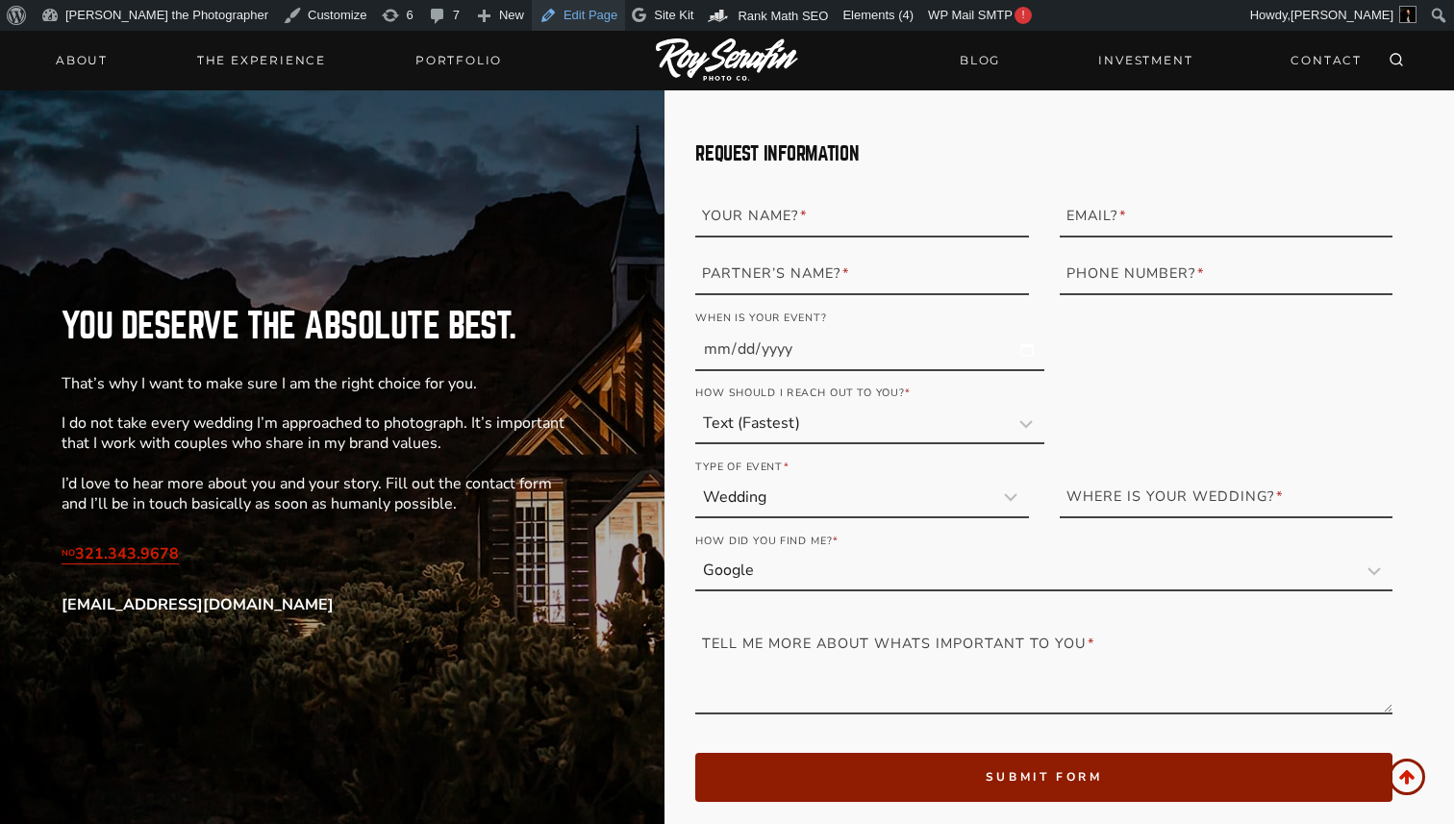
click at [532, 20] on link "Edit Page" at bounding box center [578, 15] width 93 height 31
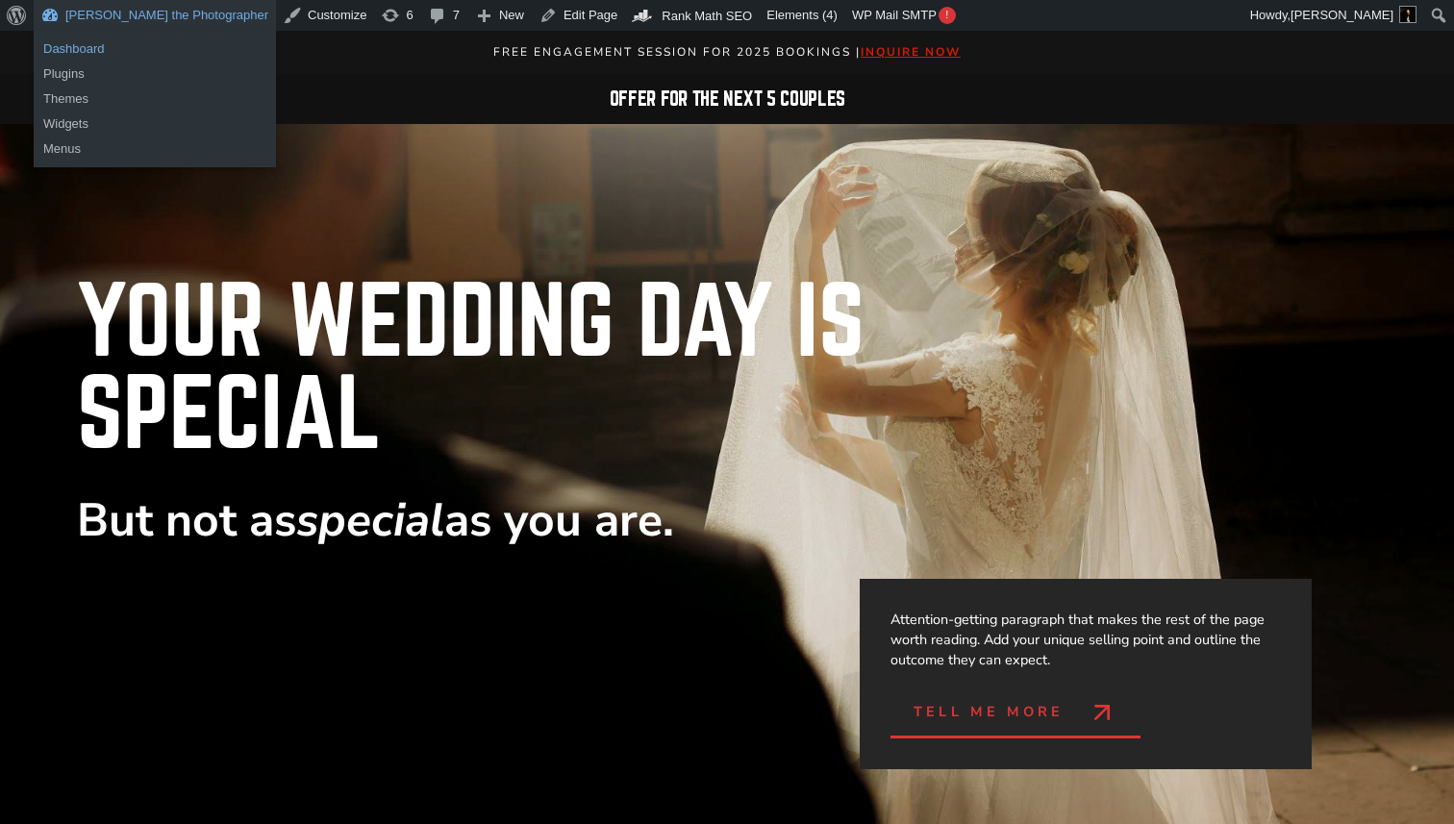
click at [56, 48] on link "Dashboard" at bounding box center [155, 49] width 242 height 25
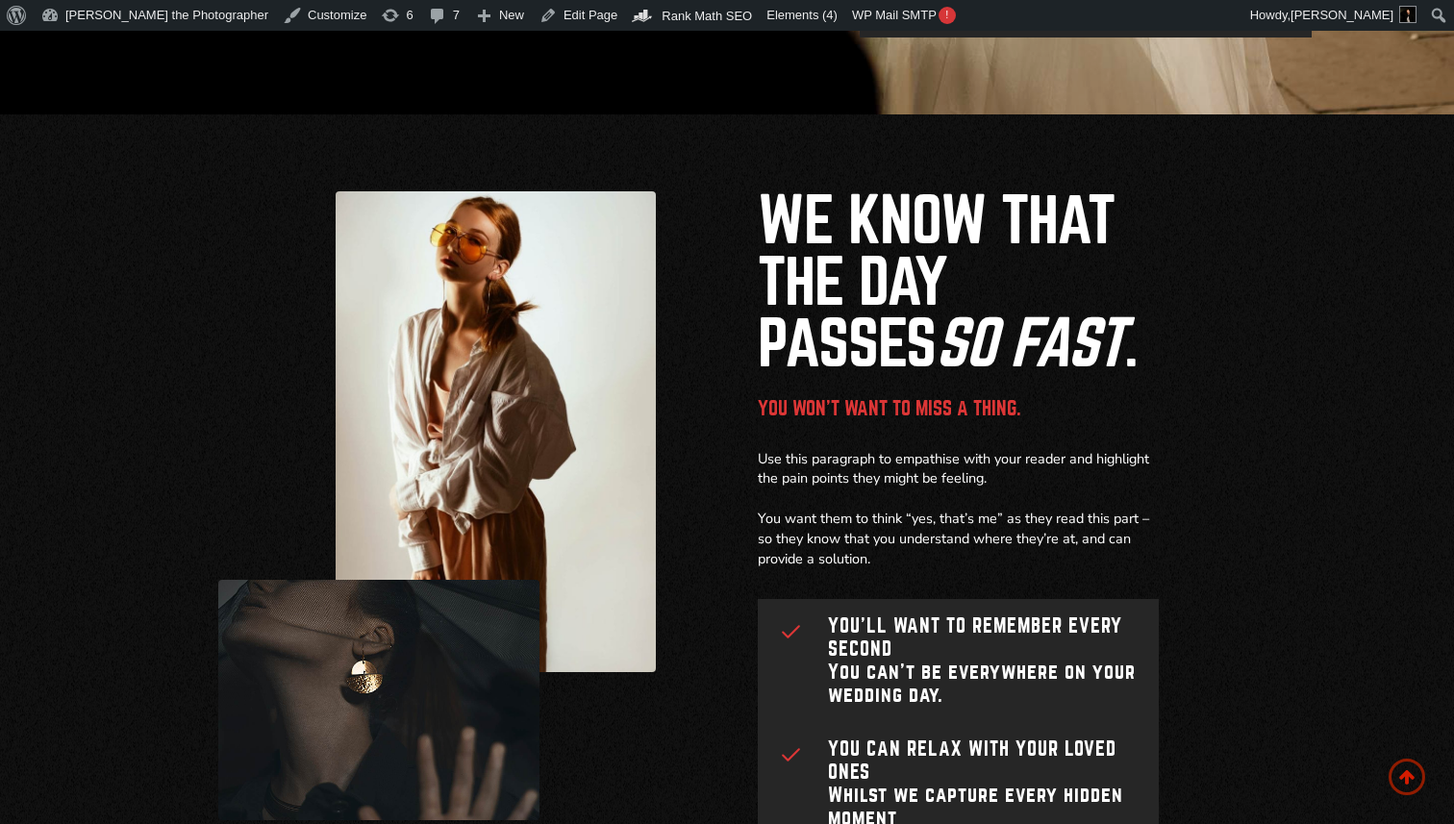
scroll to position [686, 0]
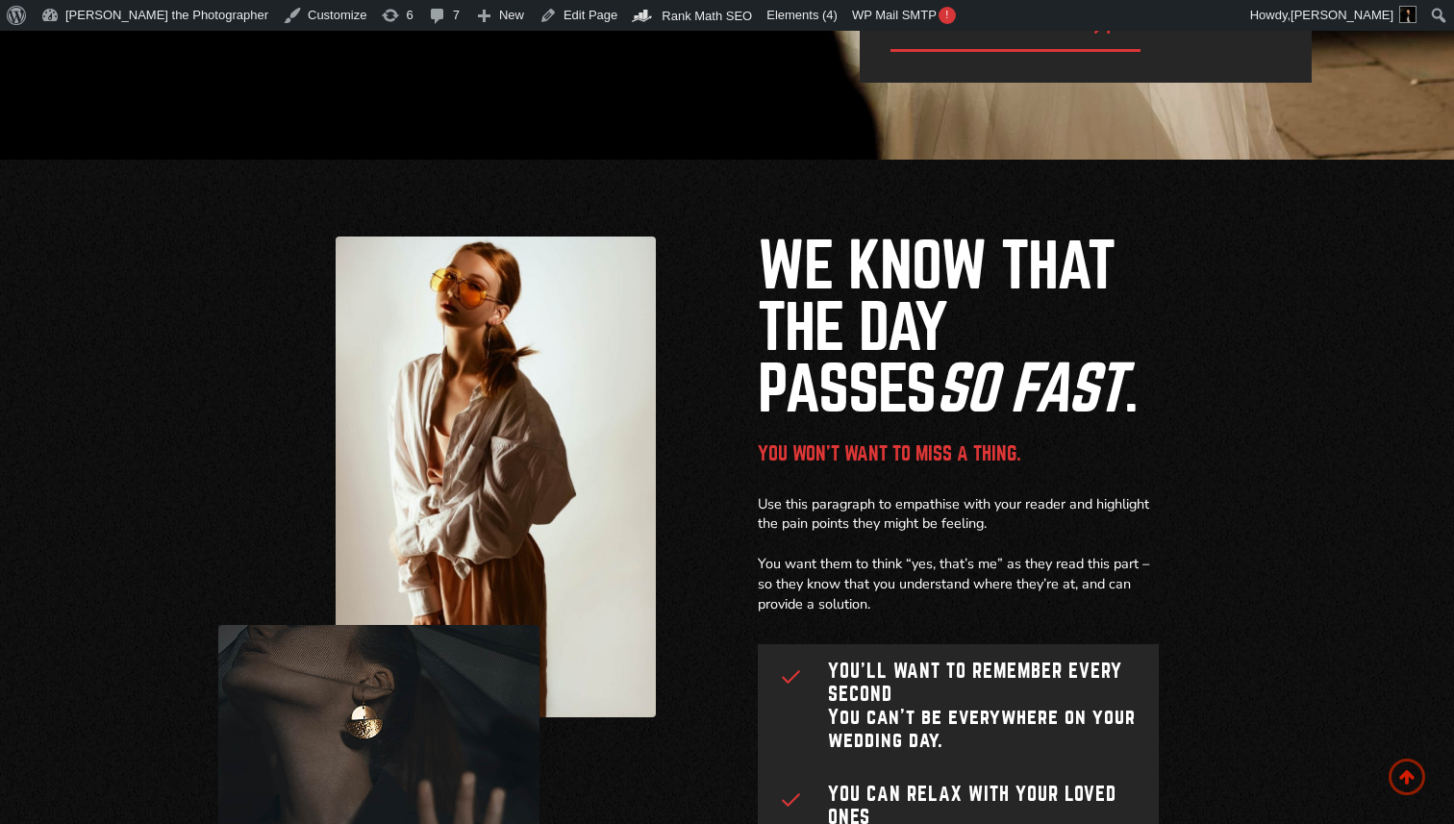
click at [839, 284] on h2 "We know that the day passes so fast ." at bounding box center [958, 328] width 401 height 185
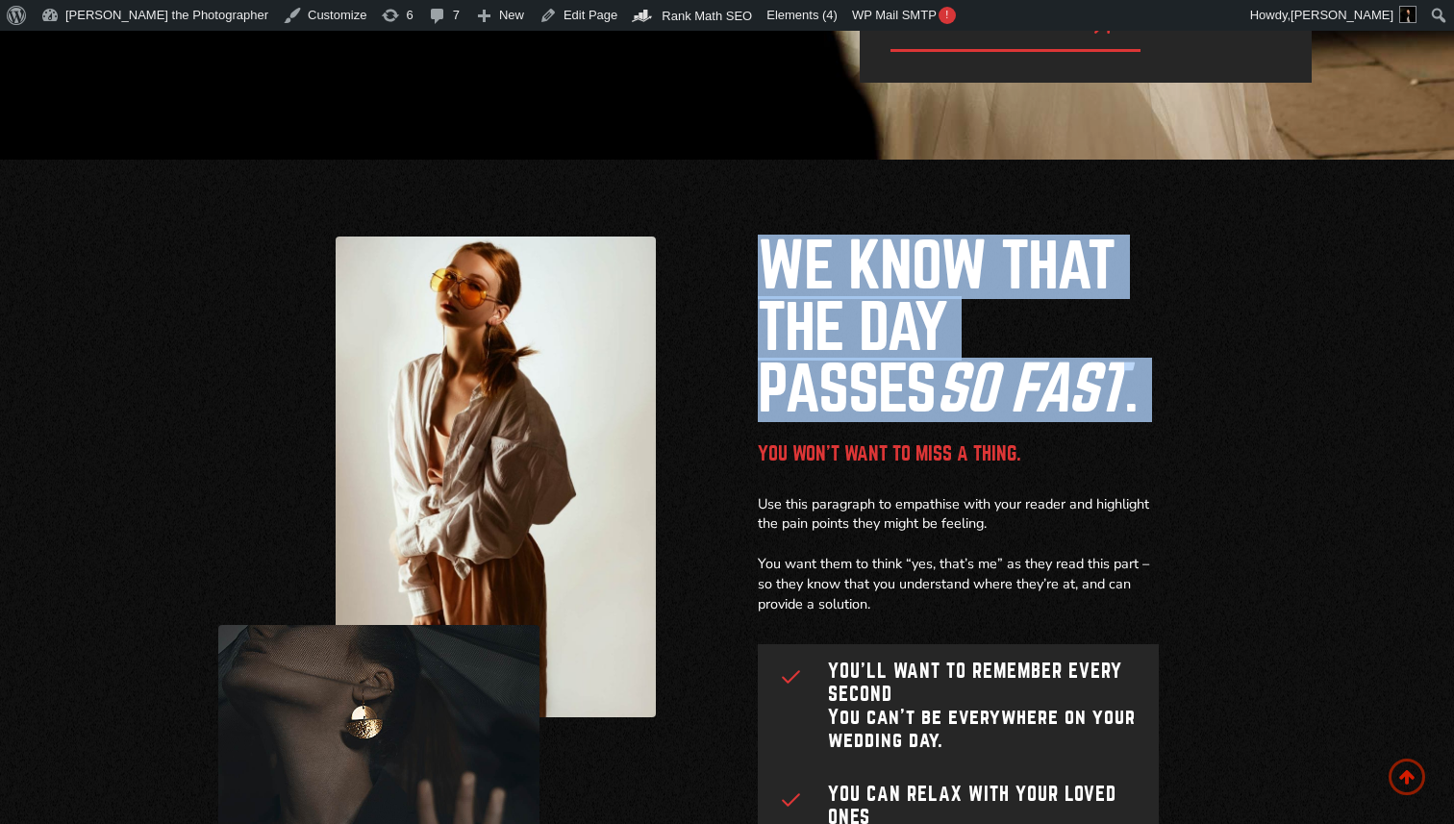
click at [839, 284] on h2 "We know that the day passes so fast ." at bounding box center [958, 328] width 401 height 185
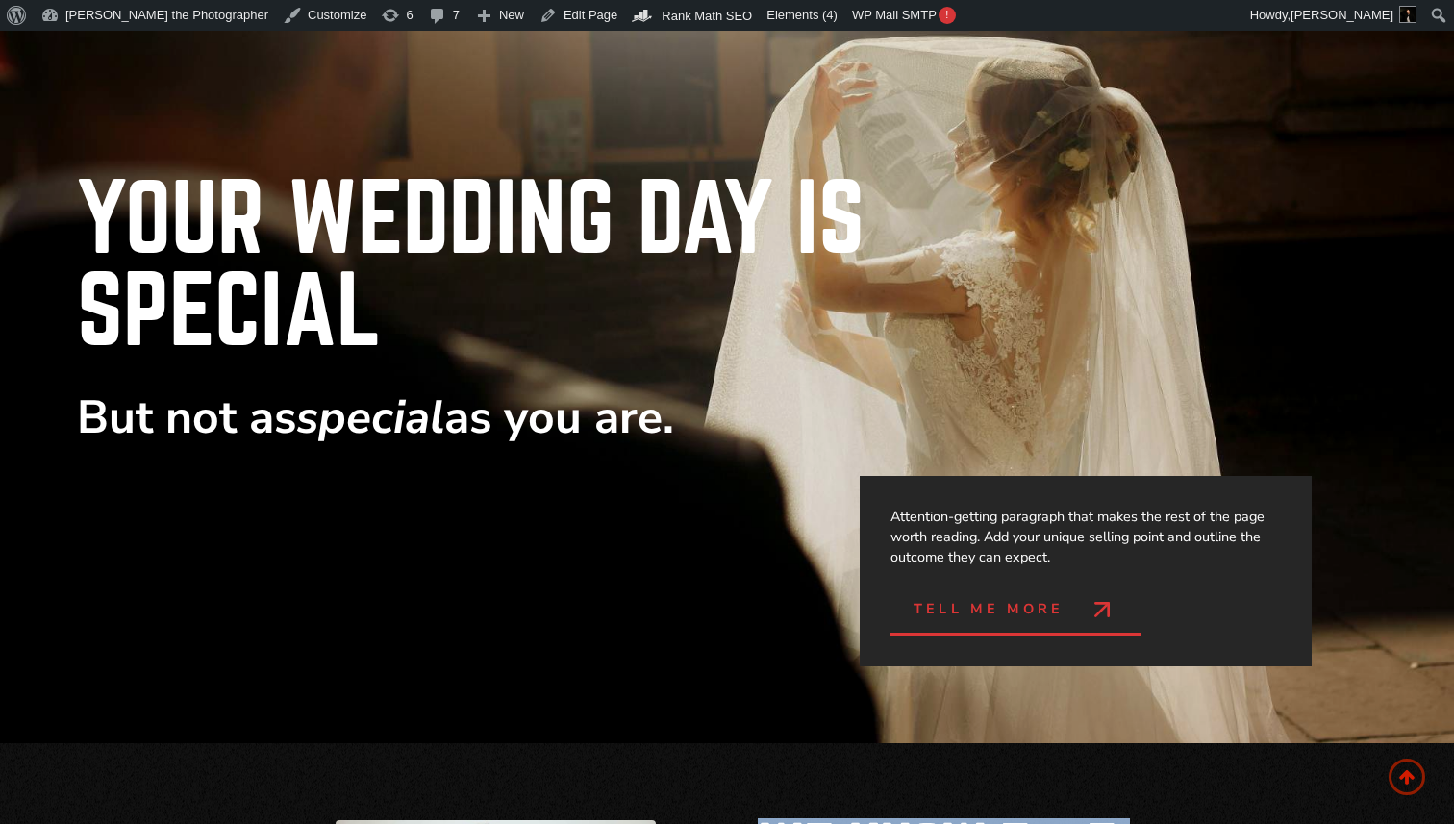
scroll to position [22, 0]
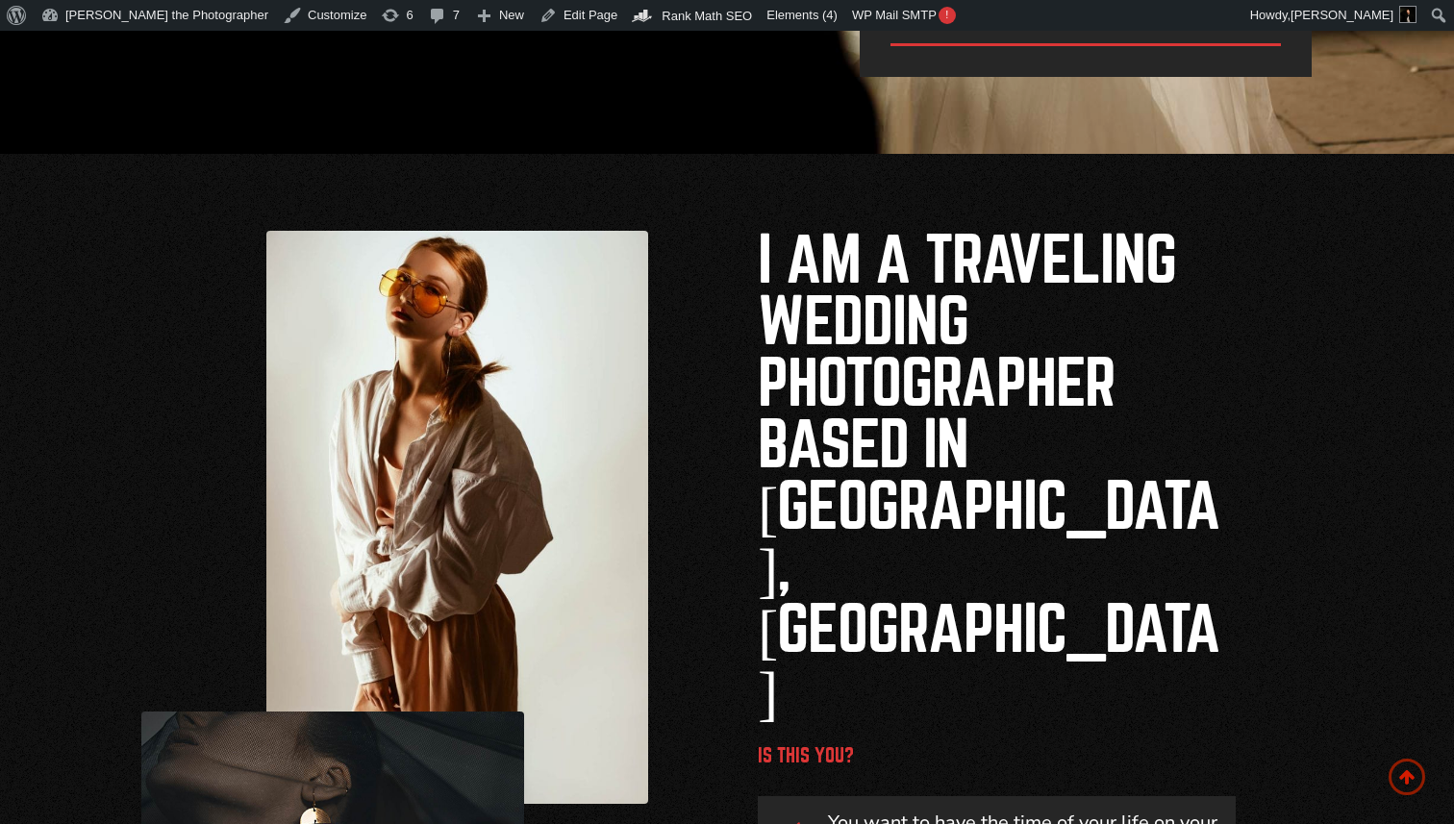
scroll to position [639, 0]
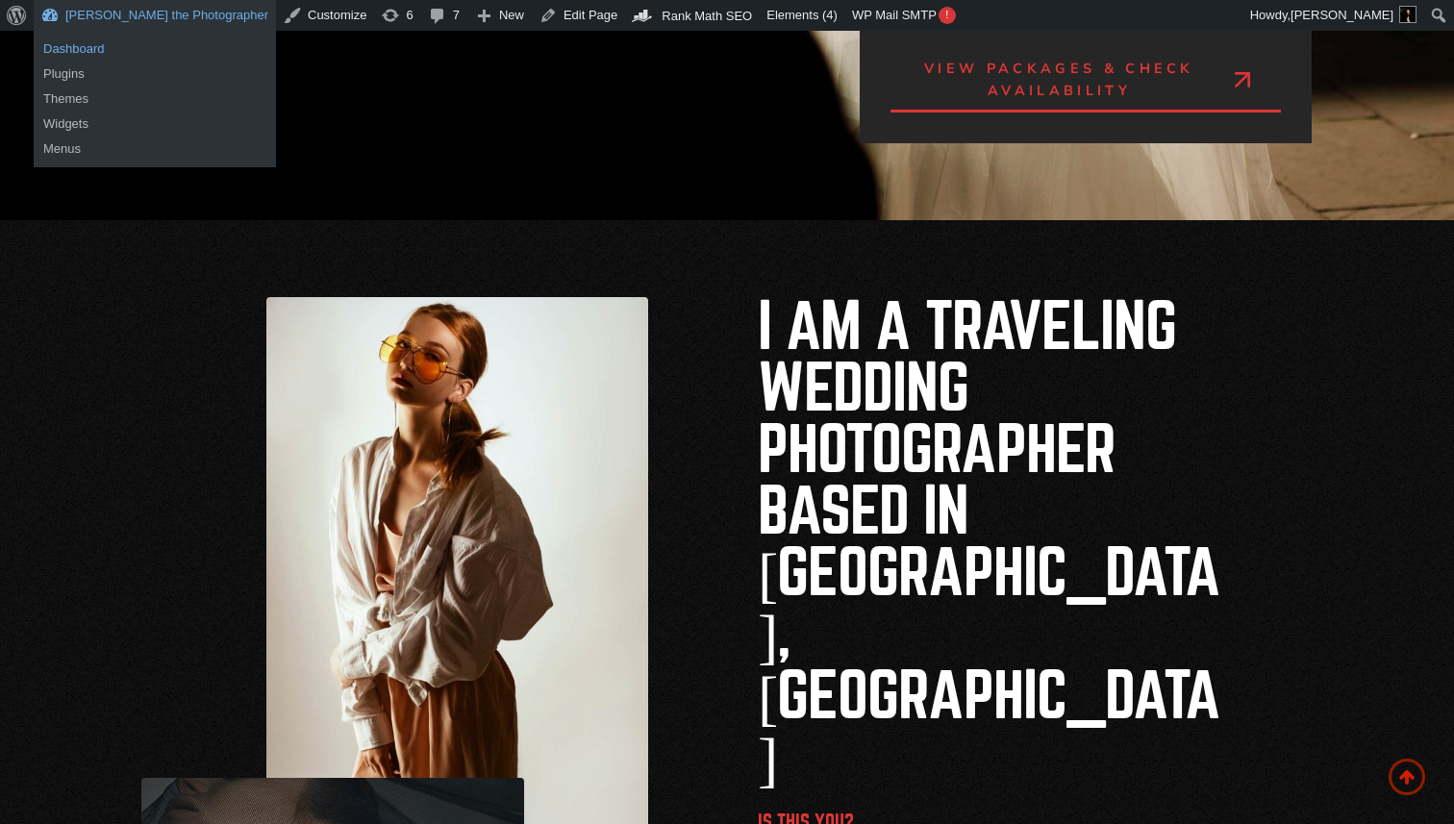
click at [72, 51] on link "Dashboard" at bounding box center [155, 49] width 242 height 25
click at [65, 72] on link "Plugins" at bounding box center [155, 74] width 242 height 25
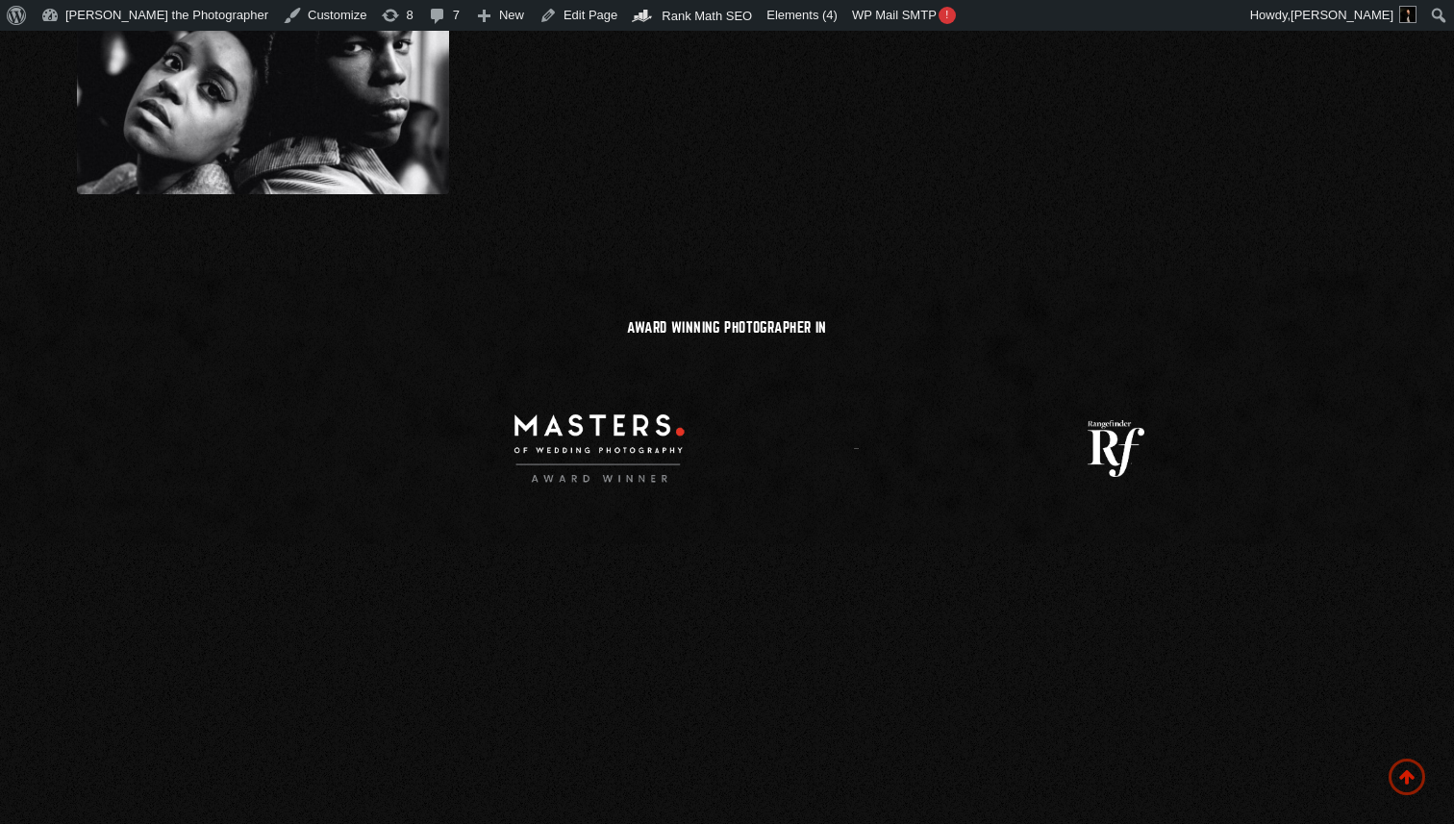
scroll to position [5397, 0]
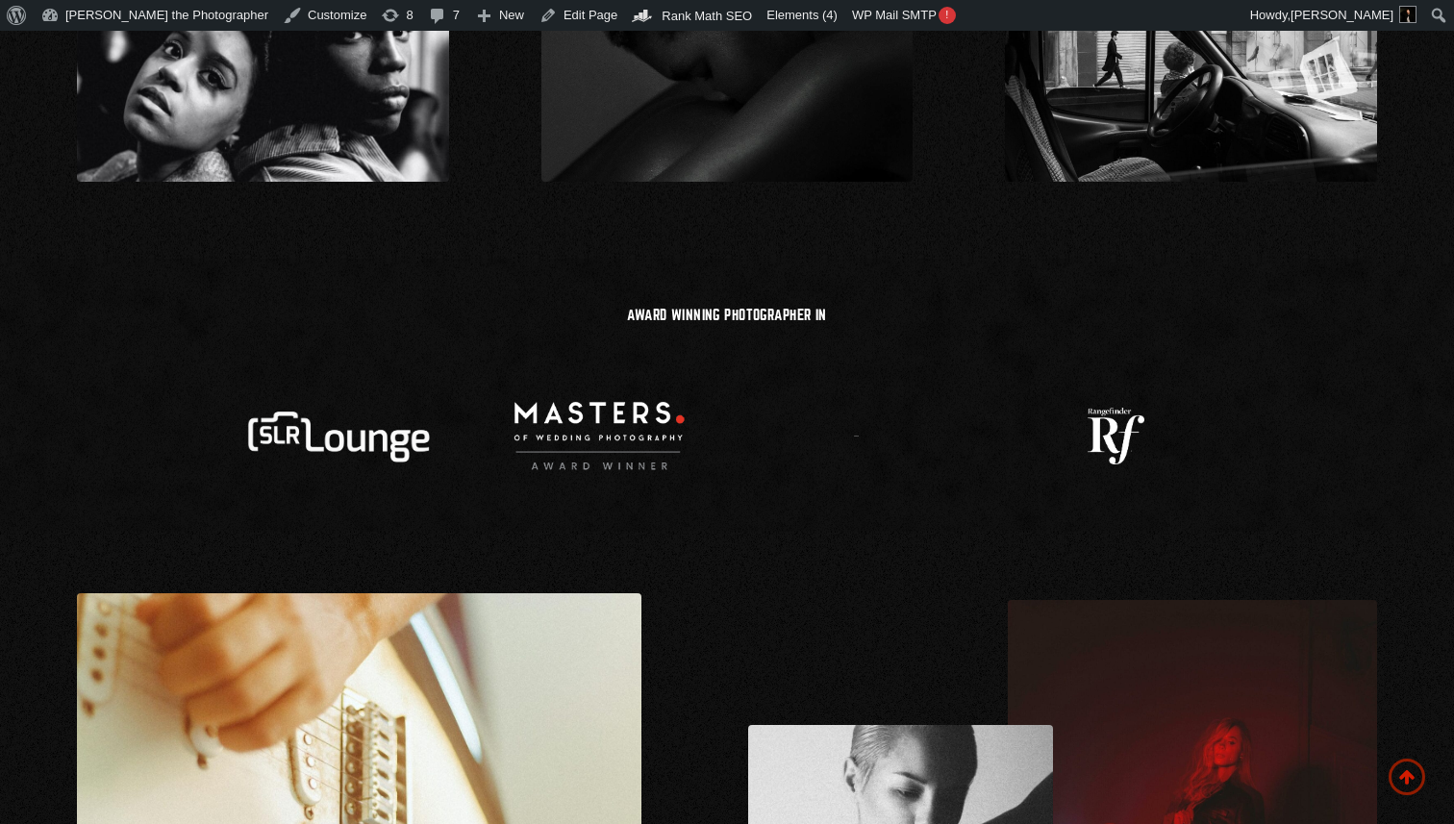
click at [852, 386] on div at bounding box center [856, 435] width 197 height 99
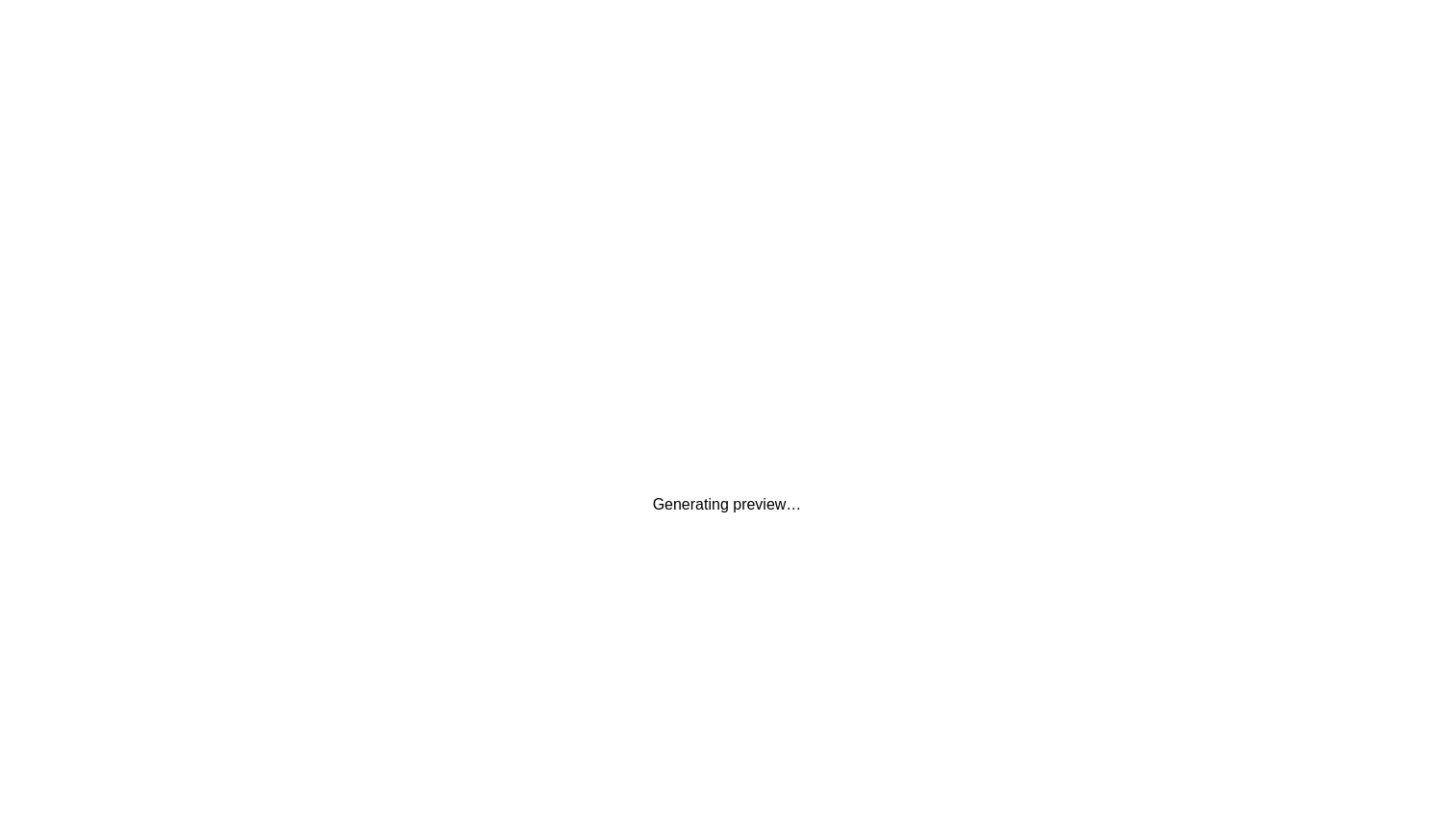
scroll to position [0, 0]
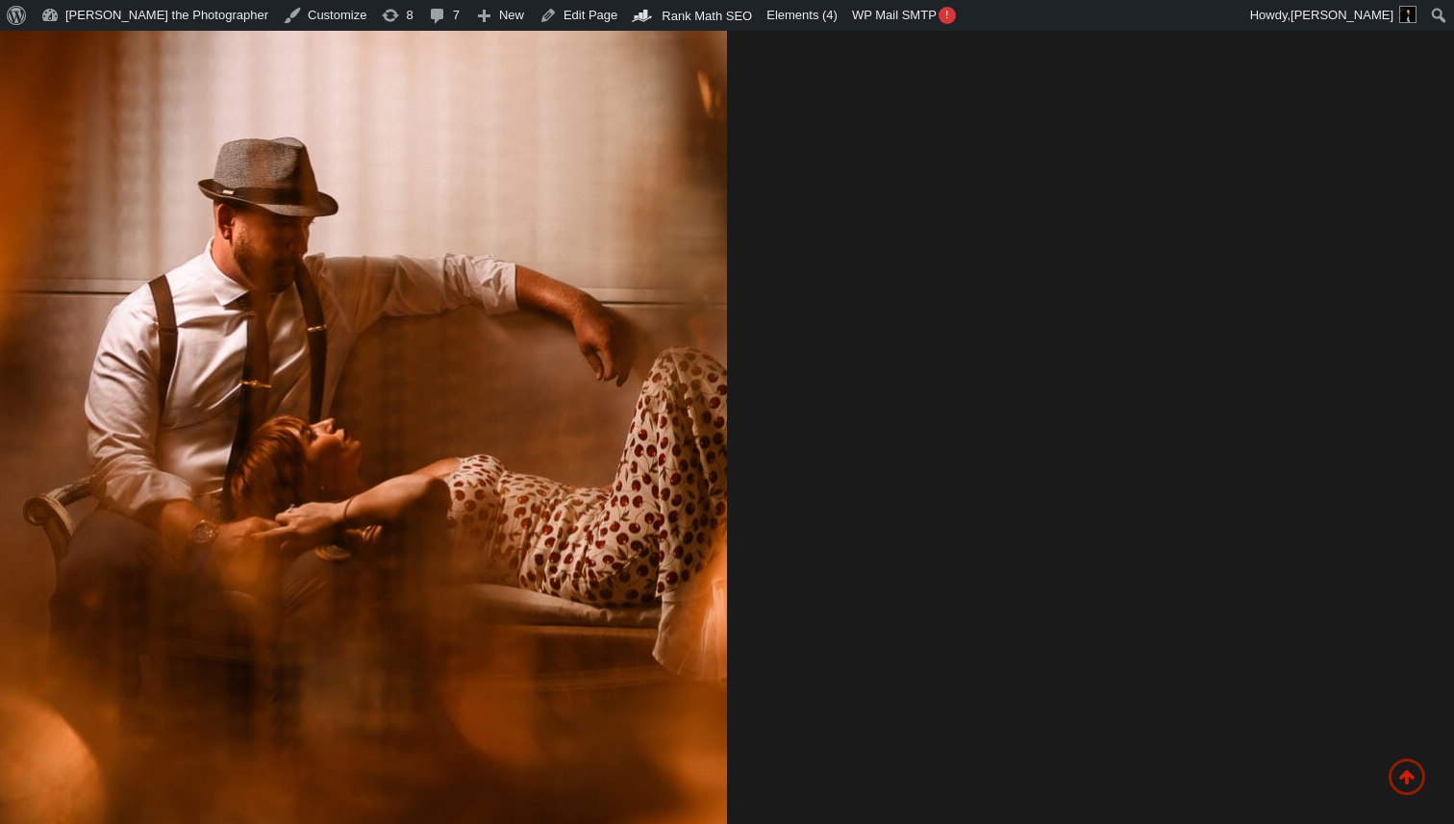
scroll to position [8820, 0]
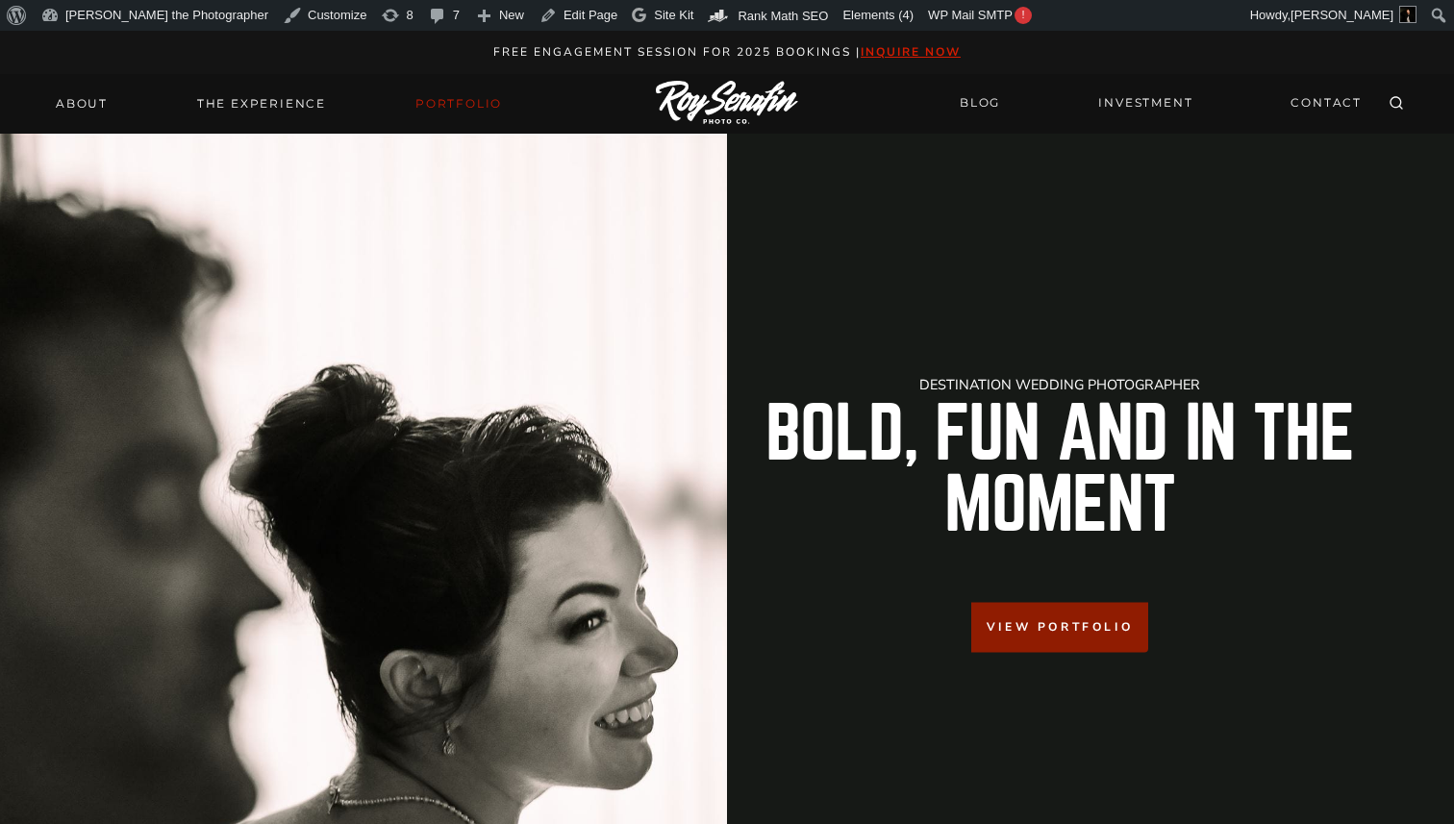
click at [454, 103] on link "Portfolio" at bounding box center [459, 103] width 110 height 27
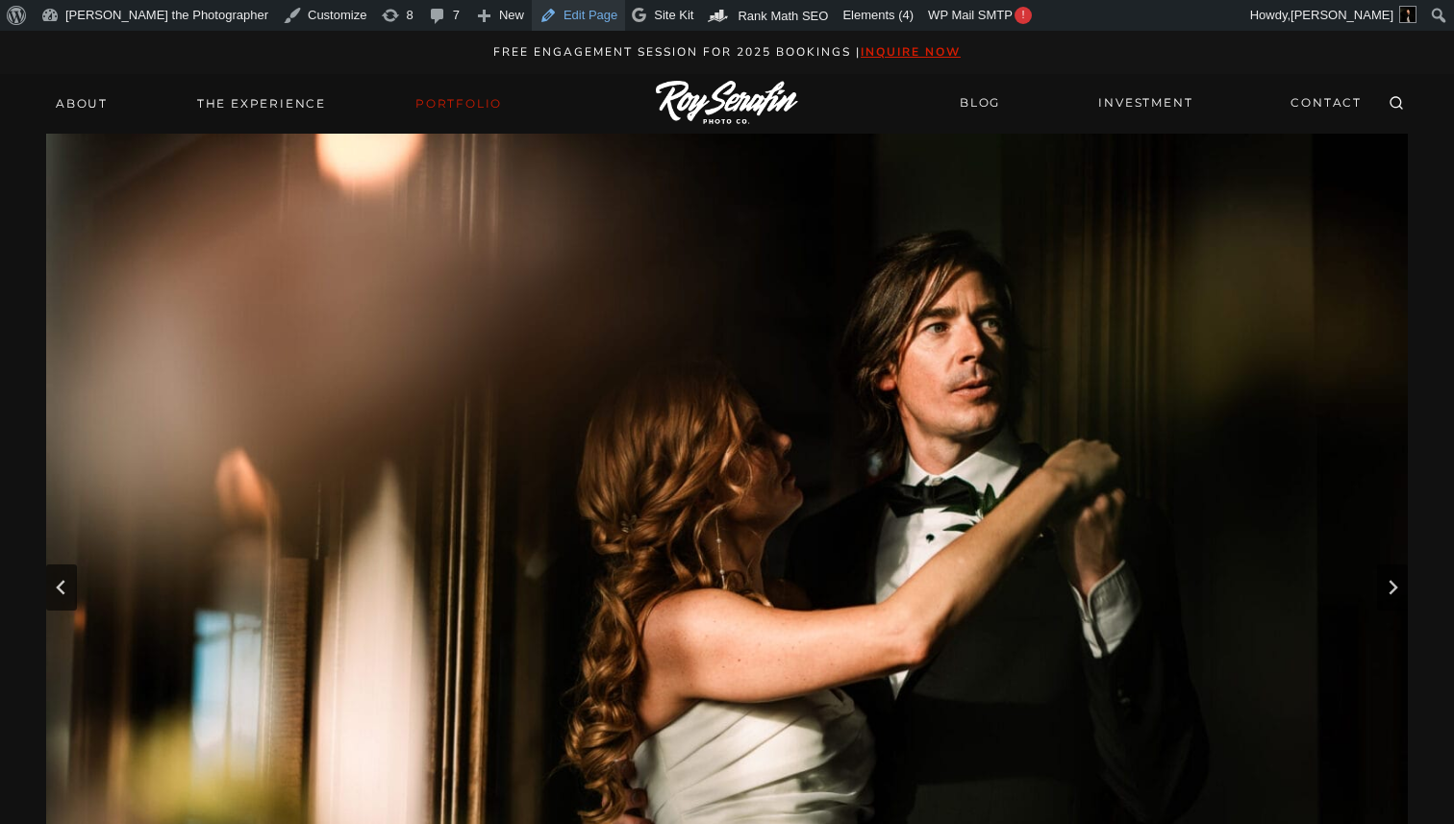
click at [532, 15] on link "Edit Page" at bounding box center [578, 15] width 93 height 31
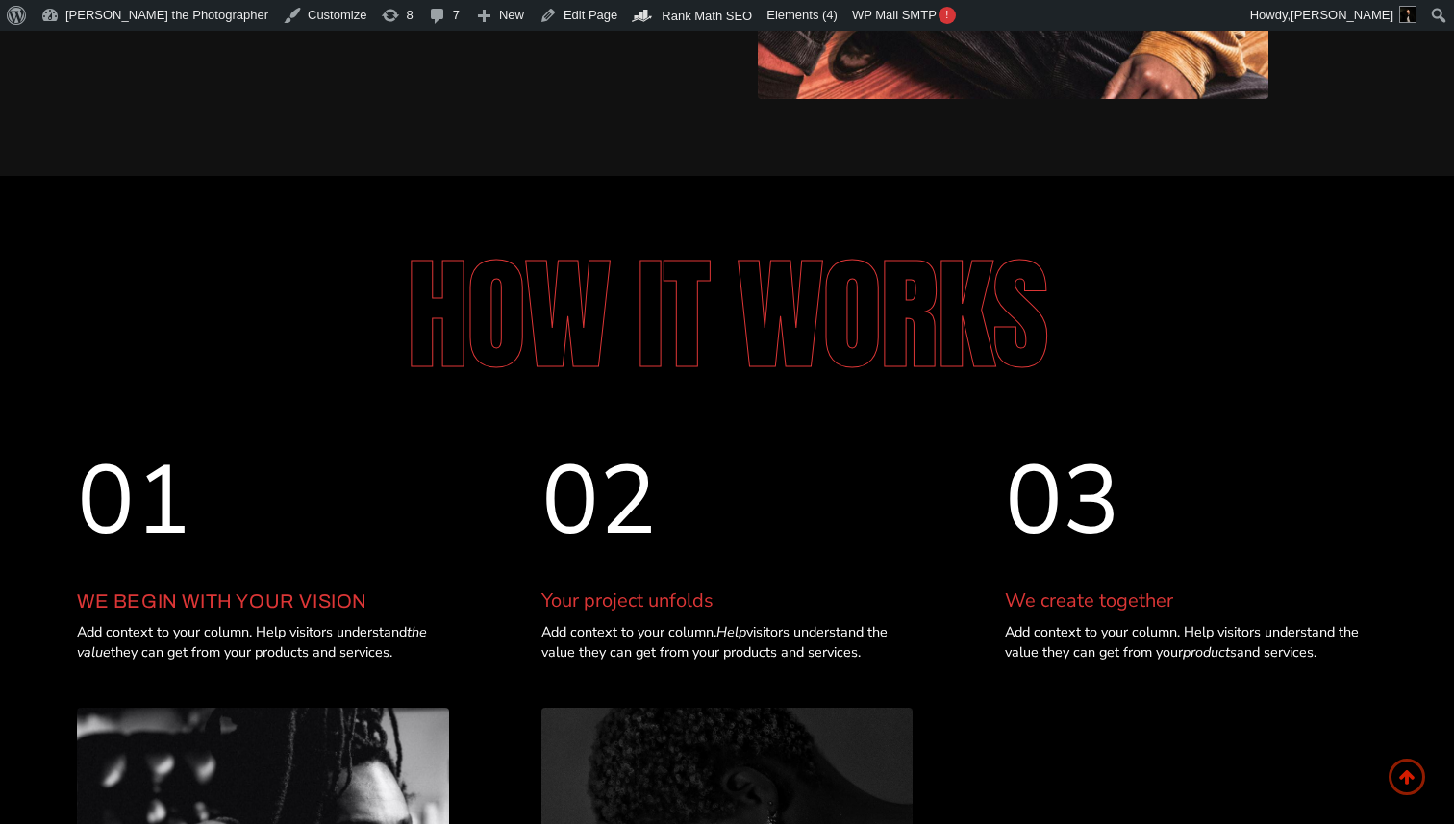
scroll to position [7940, 0]
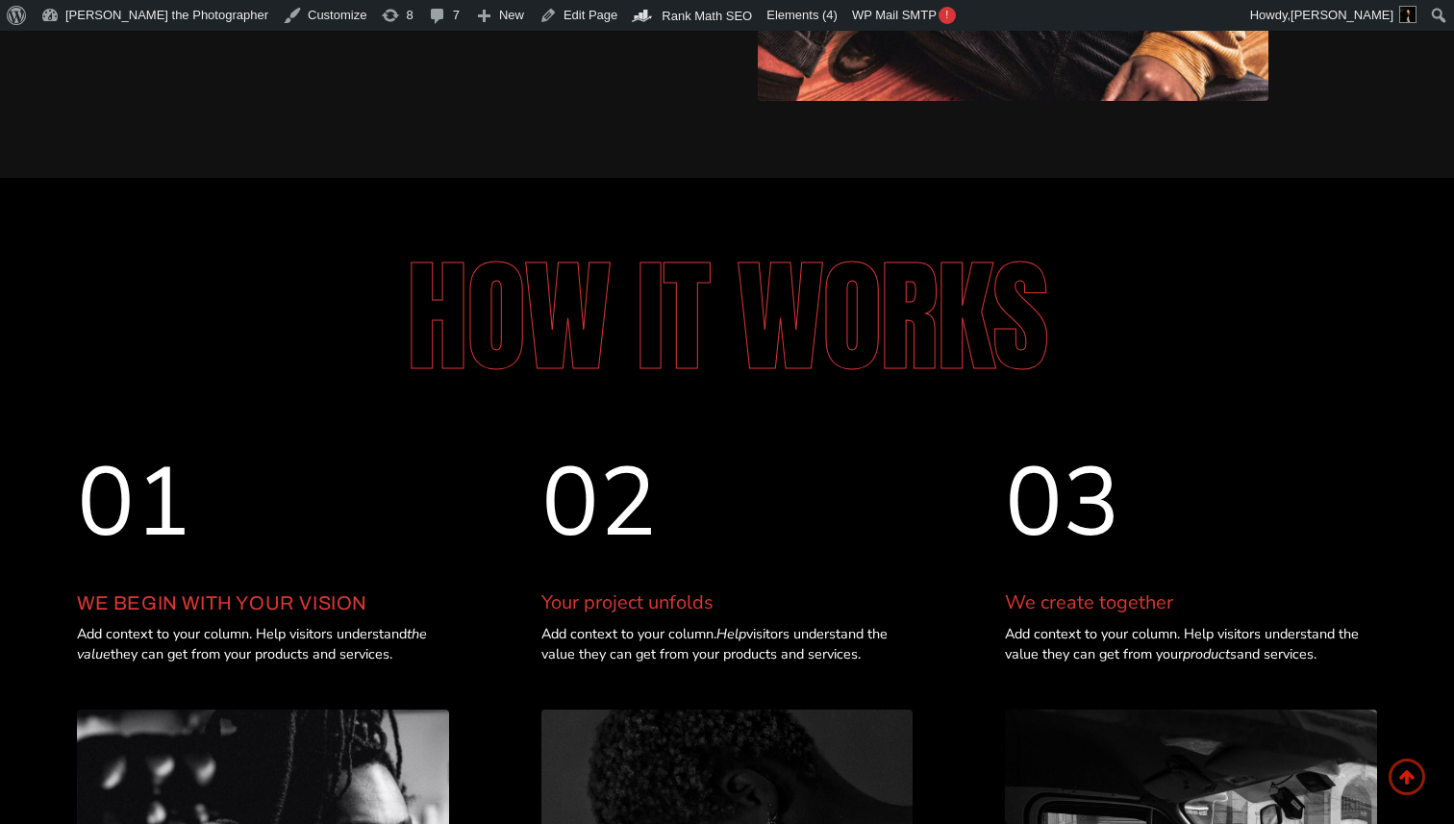
click at [664, 624] on p "Add context to your column. Help visitors understand the value they can get fro…" at bounding box center [727, 644] width 372 height 40
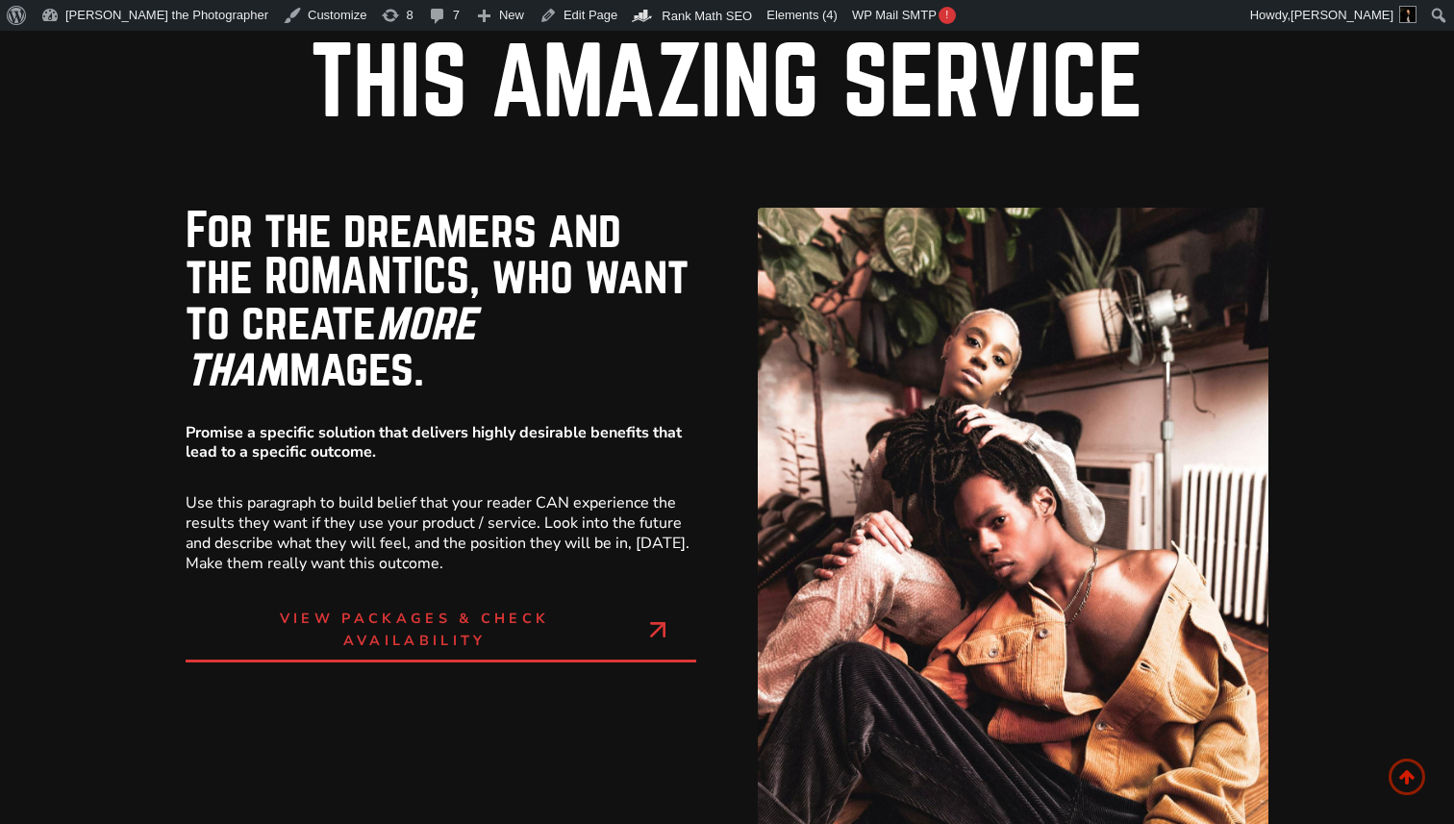
scroll to position [6237, 0]
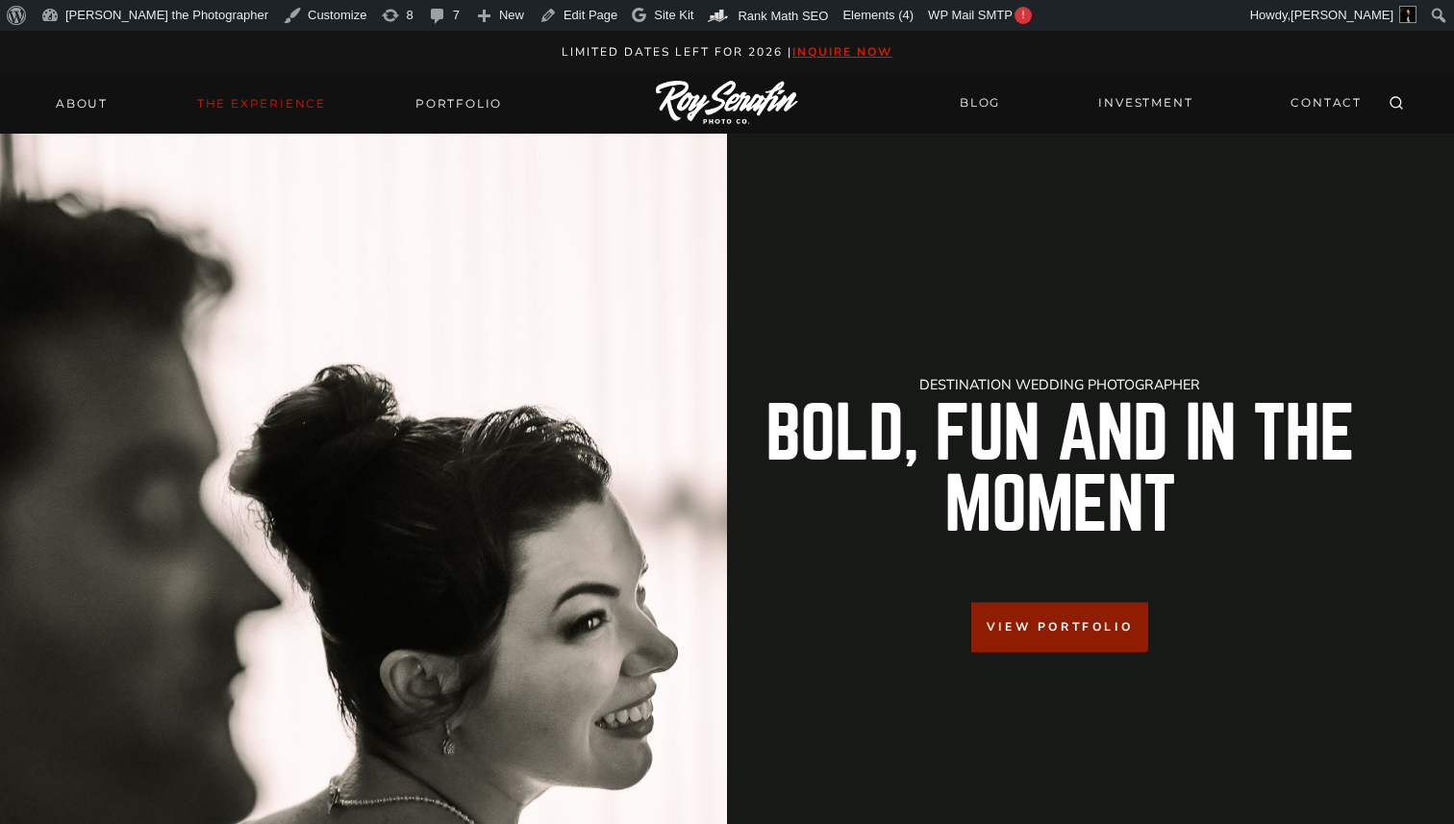
click at [244, 102] on link "THE EXPERIENCE" at bounding box center [262, 103] width 152 height 27
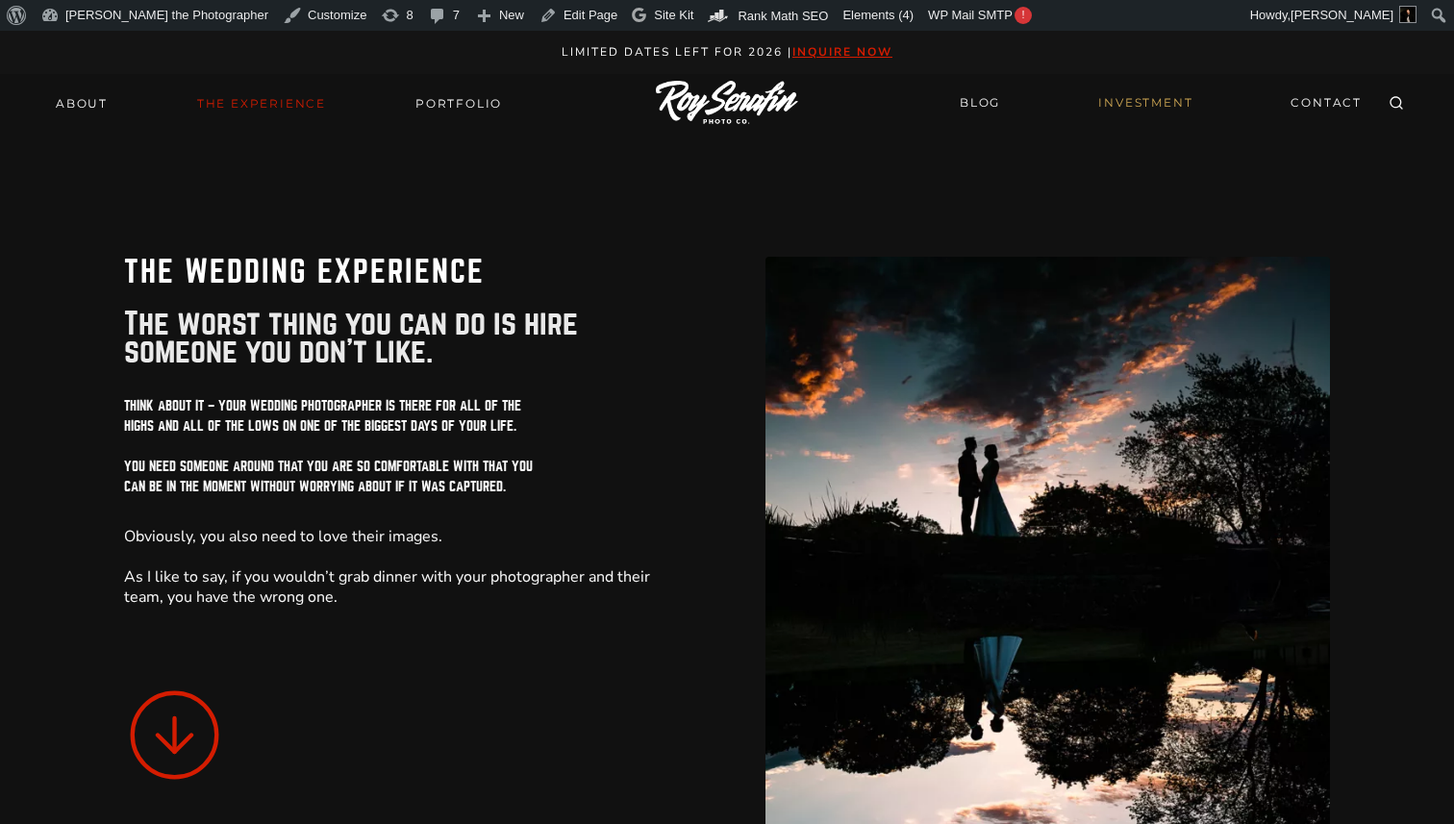
click at [1139, 114] on link "INVESTMENT" at bounding box center [1144, 104] width 117 height 34
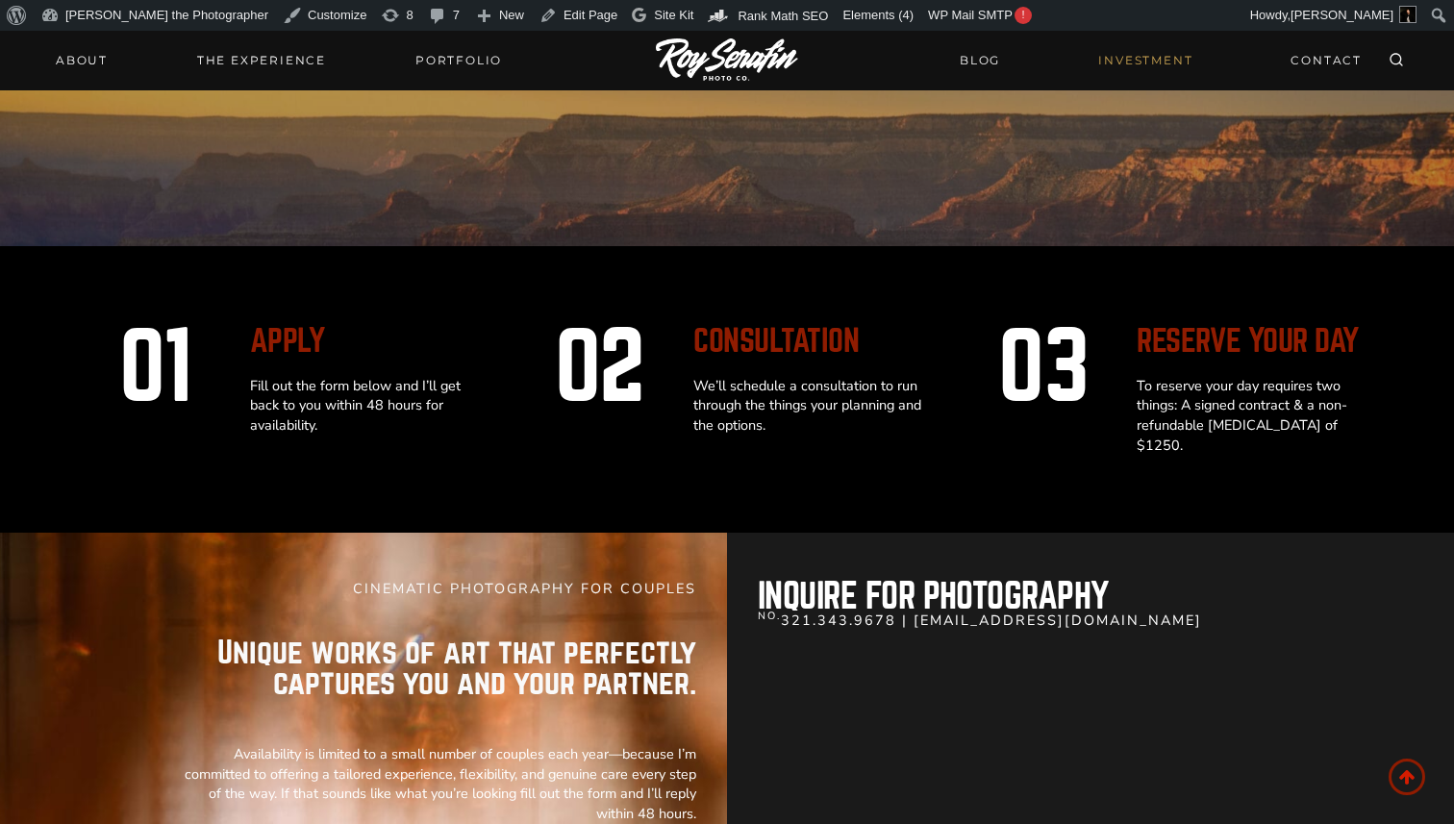
scroll to position [4379, 0]
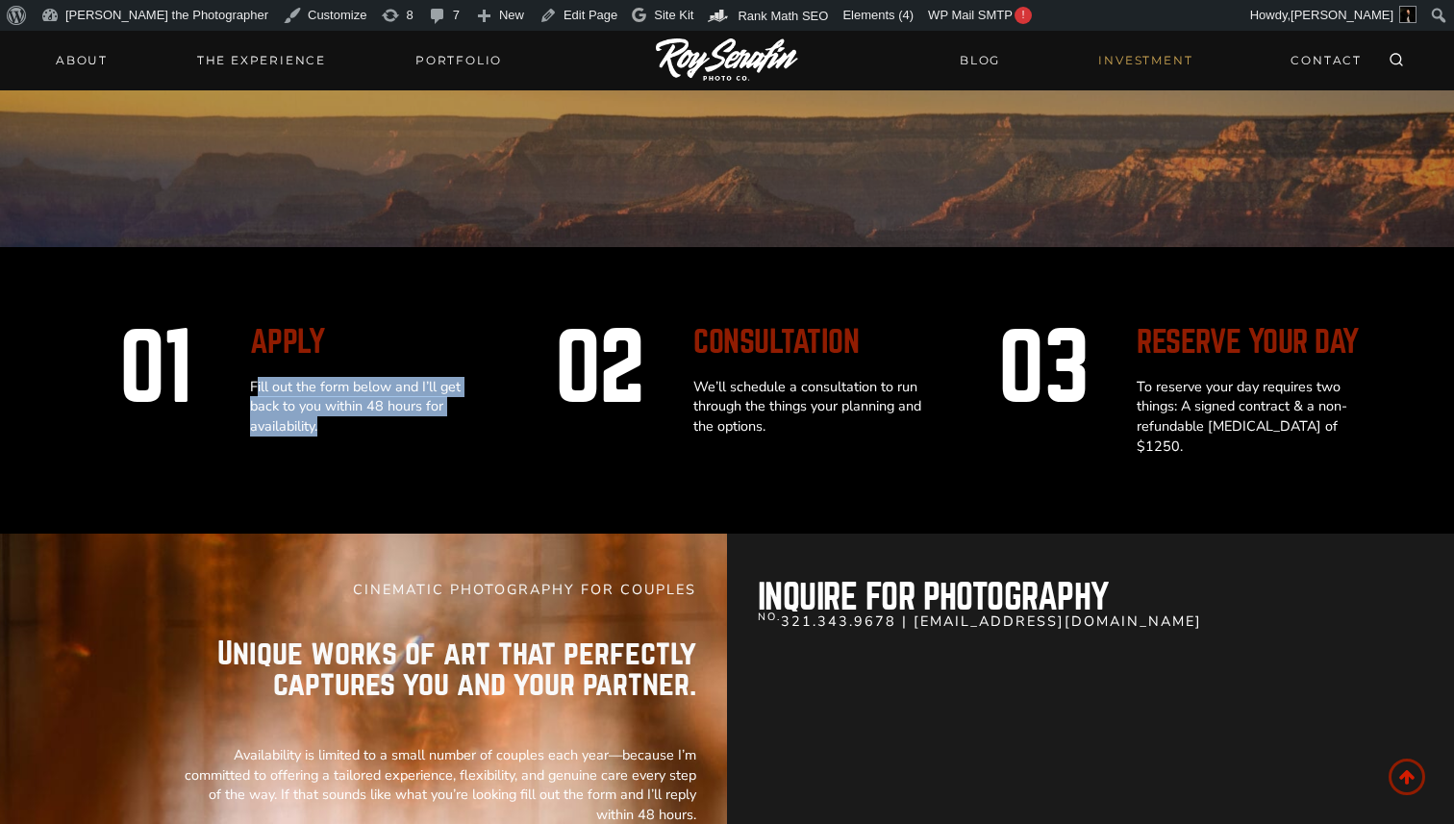
drag, startPoint x: 336, startPoint y: 429, endPoint x: 254, endPoint y: 385, distance: 92.5
click at [254, 385] on p "Fill out the form below and I’ll get back to you within 48 hours for availabili…" at bounding box center [370, 407] width 240 height 60
copy p "ill out the form below and I’ll get back to you within 48 hours for availabilit…"
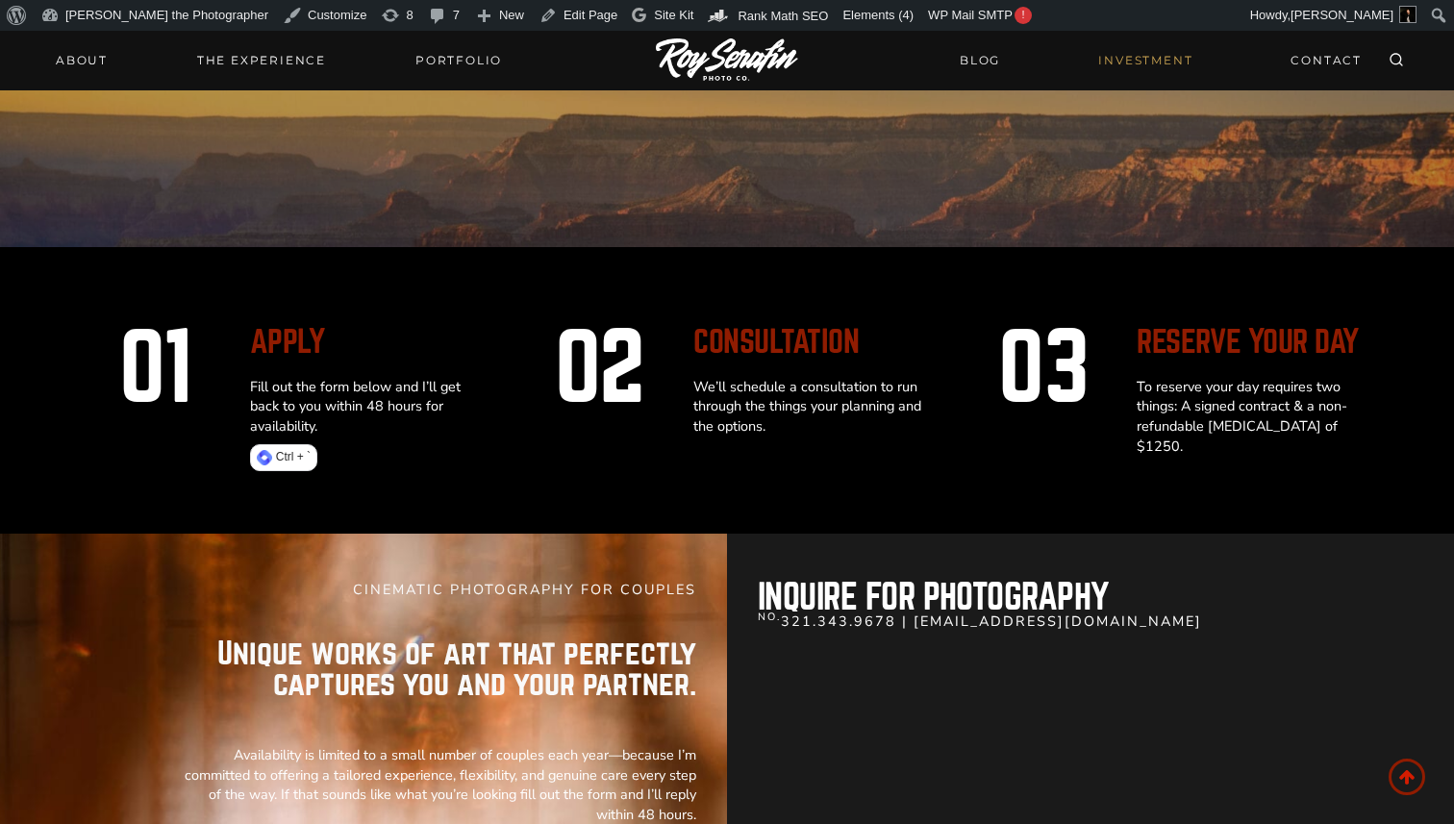
click at [703, 386] on p "We’ll schedule a consultation to run through the things your planning and the o…" at bounding box center [813, 407] width 240 height 60
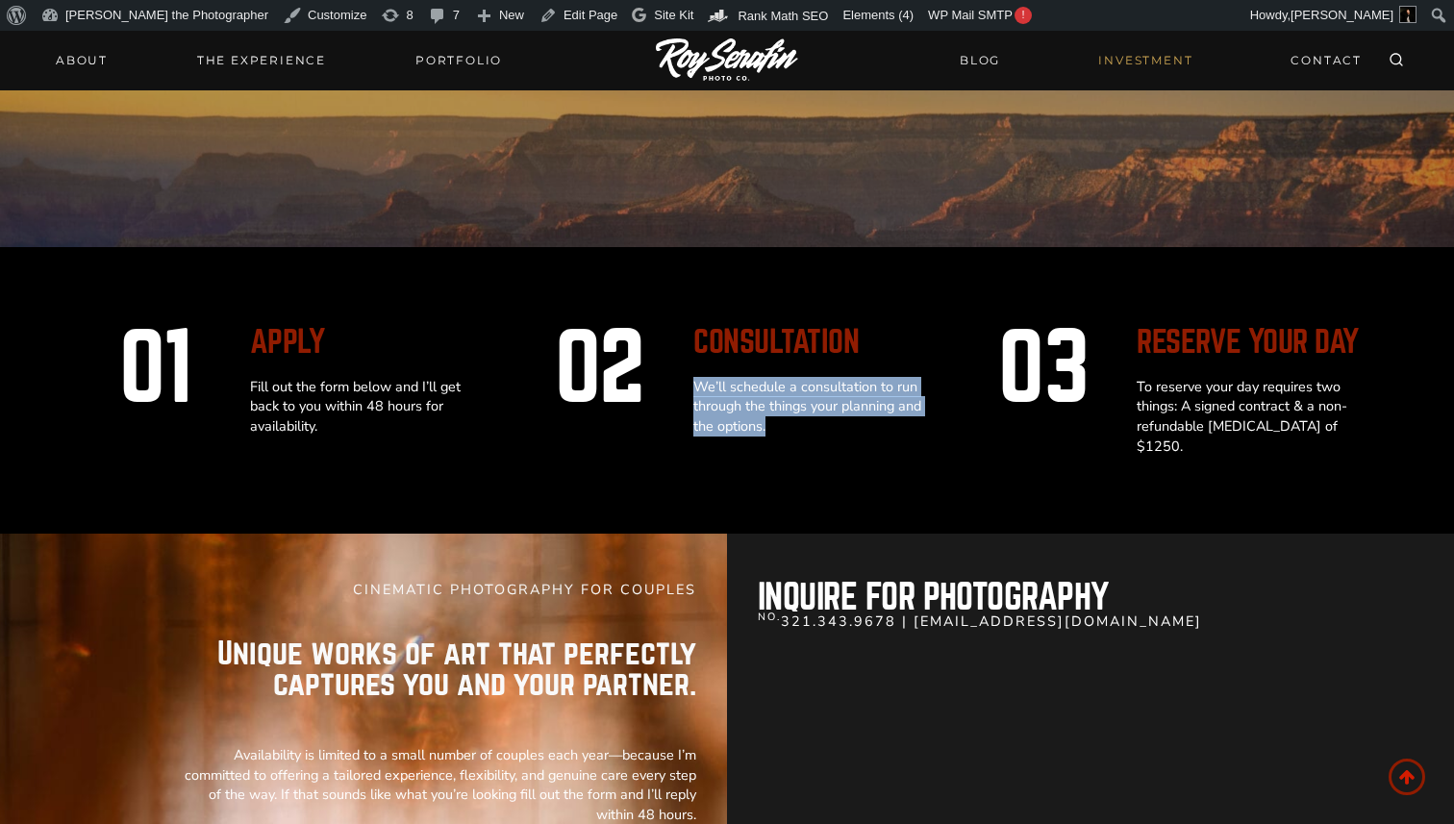
drag, startPoint x: 695, startPoint y: 385, endPoint x: 772, endPoint y: 436, distance: 92.3
click at [772, 436] on div "01 Apply Fill out the form below and I’ll get back to you within 48 hours for a…" at bounding box center [727, 390] width 1454 height 286
copy p "We’ll schedule a consultation to run through the things your planning and the o…"
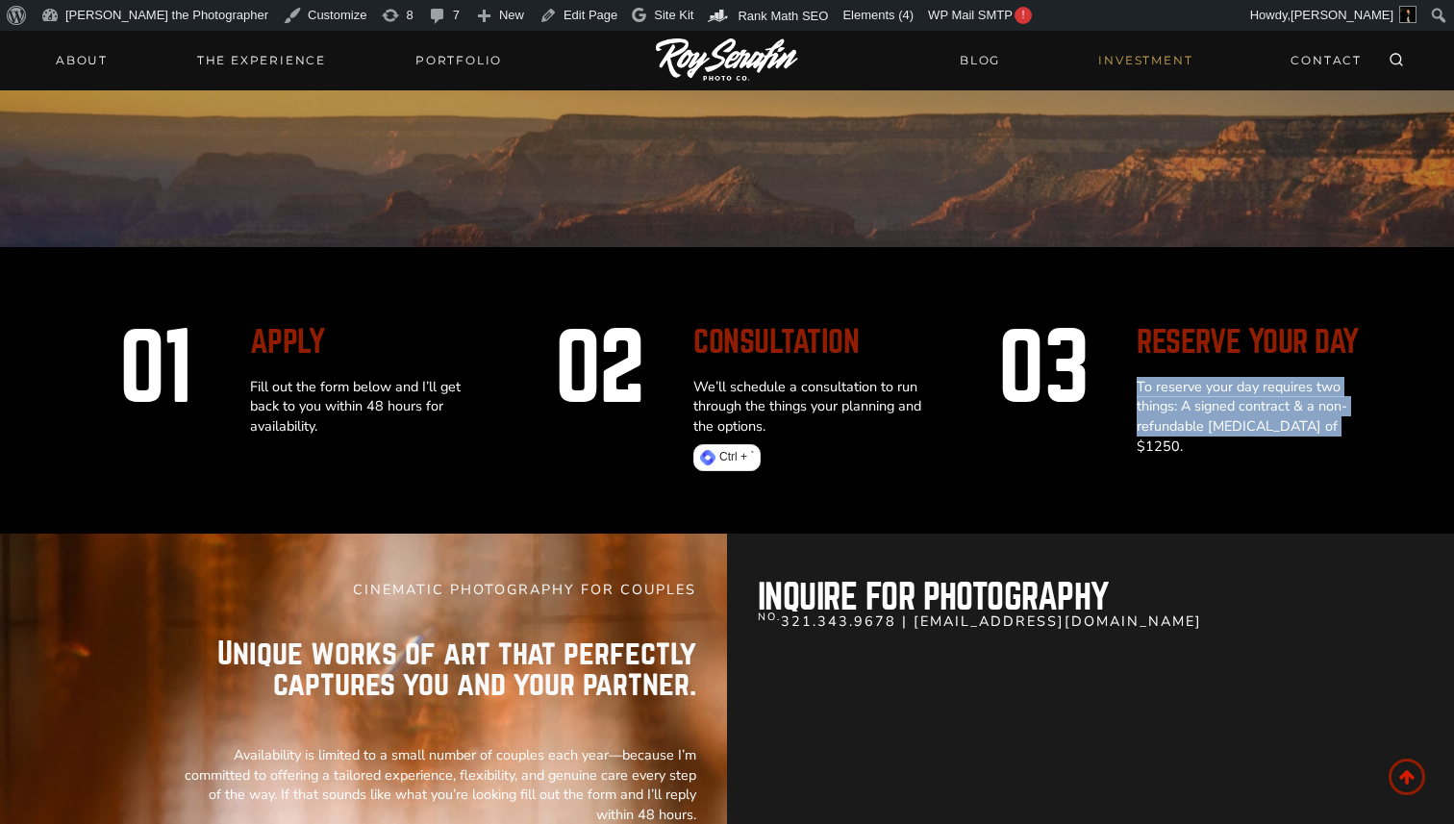
drag, startPoint x: 1328, startPoint y: 430, endPoint x: 1131, endPoint y: 385, distance: 201.0
click at [1131, 385] on div "03 Reserve your day To reserve your day requires two things: A signed contract …" at bounding box center [1170, 390] width 412 height 133
copy p "To reserve your day requires two things: A signed contract & a non-refundable r…"
click at [532, 19] on link "Edit Page" at bounding box center [578, 15] width 93 height 31
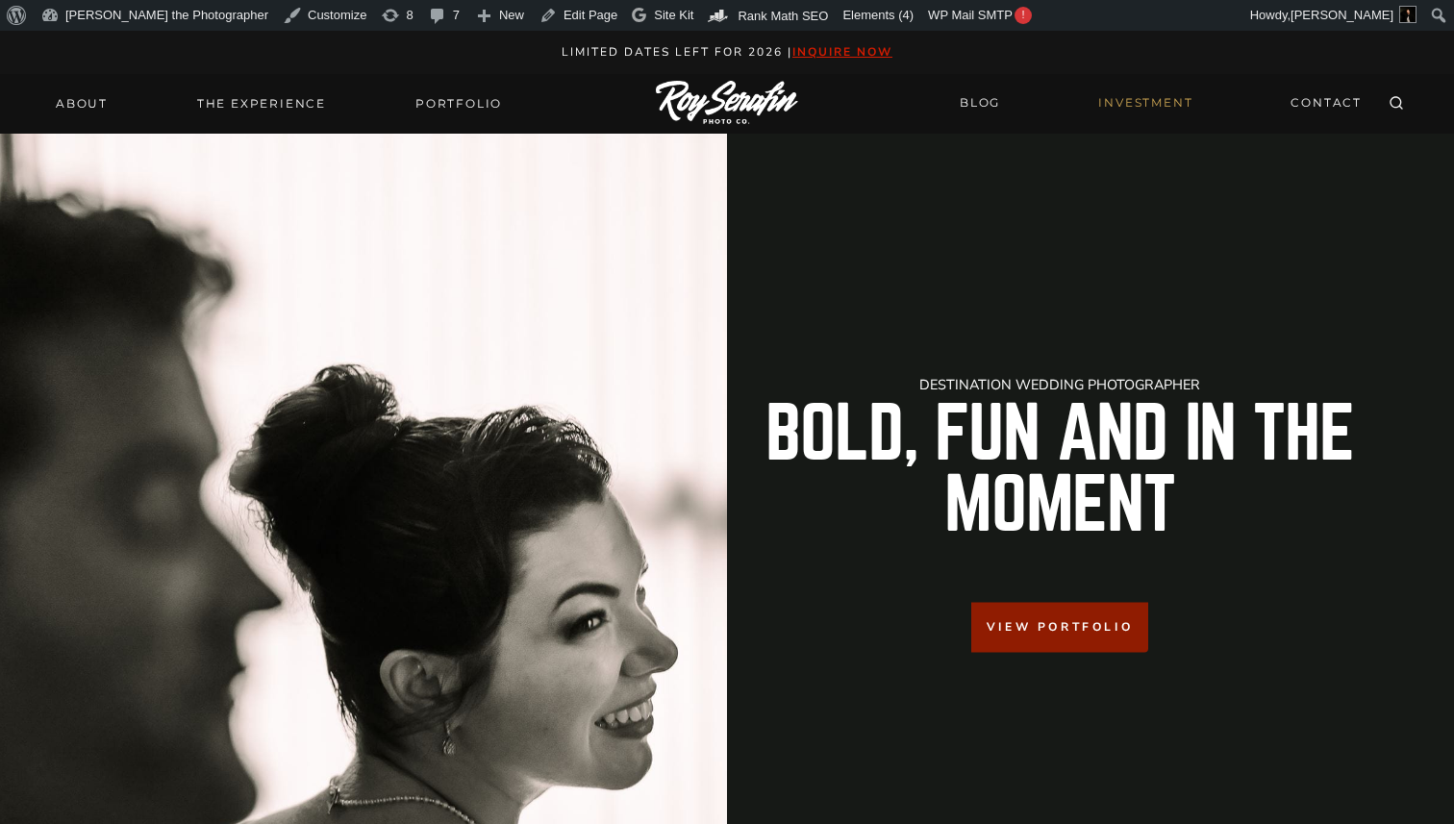
click at [1163, 98] on link "INVESTMENT" at bounding box center [1144, 104] width 117 height 34
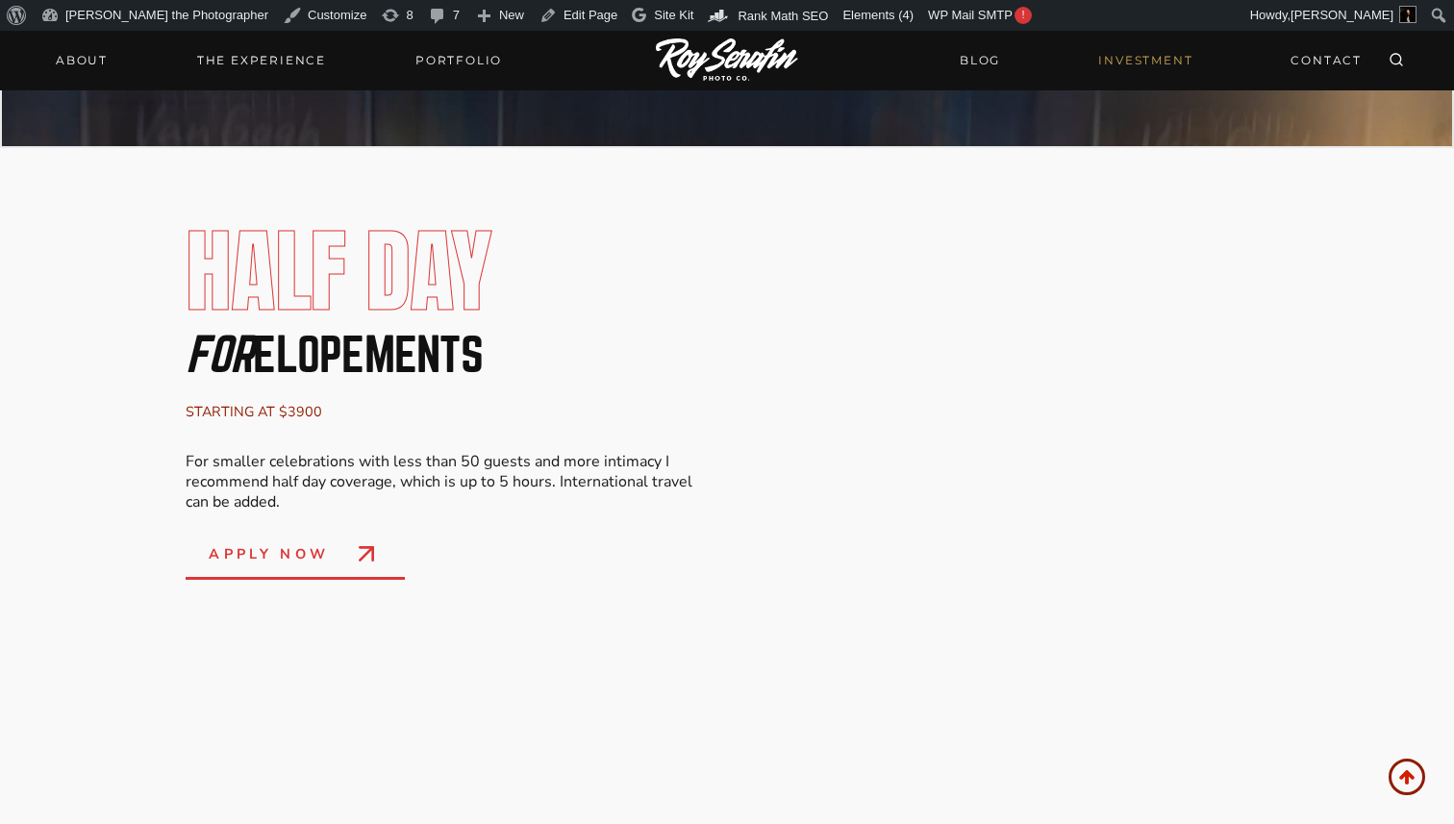
scroll to position [1770, 0]
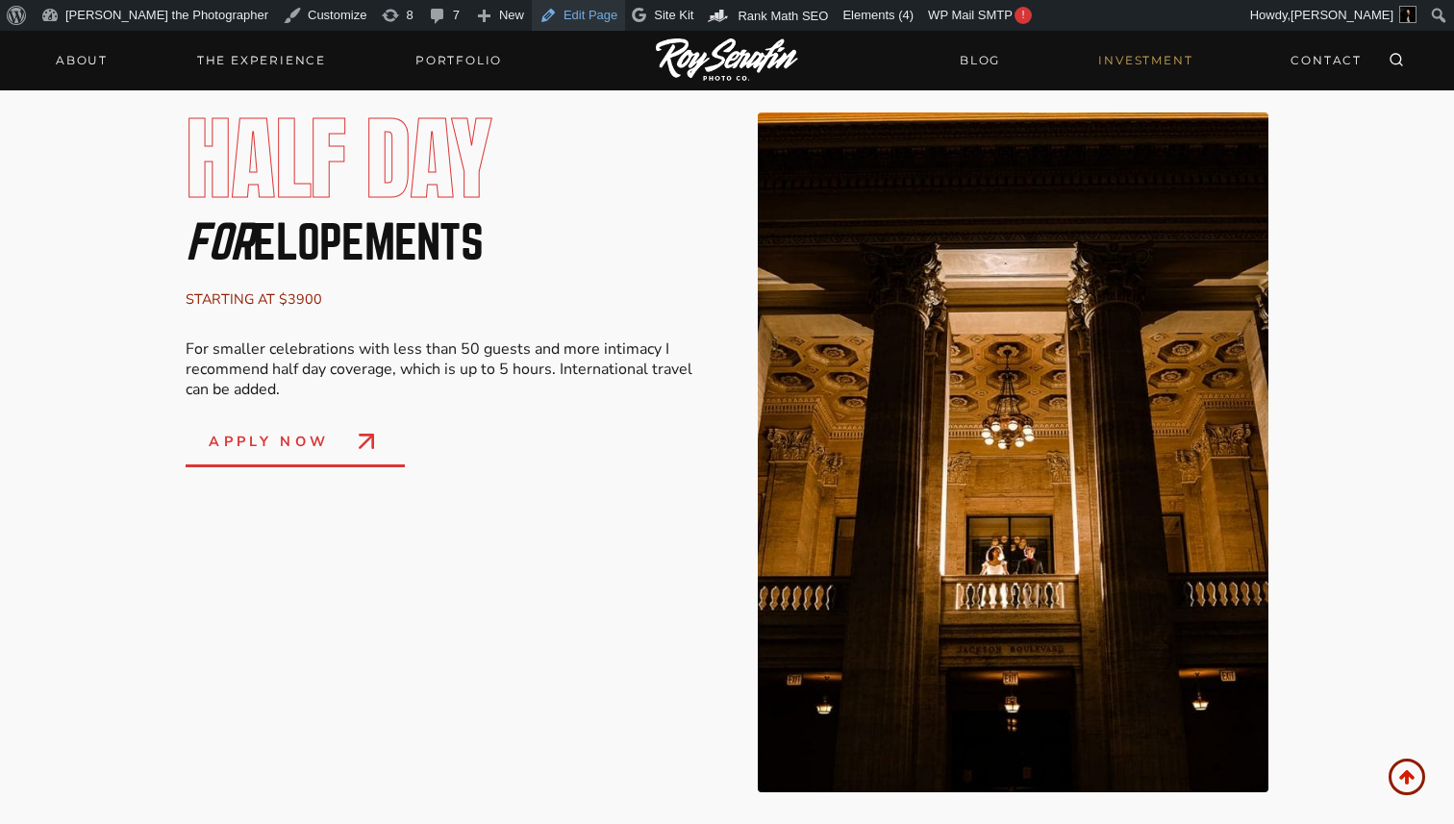
click at [532, 18] on link "Edit Page" at bounding box center [578, 15] width 93 height 31
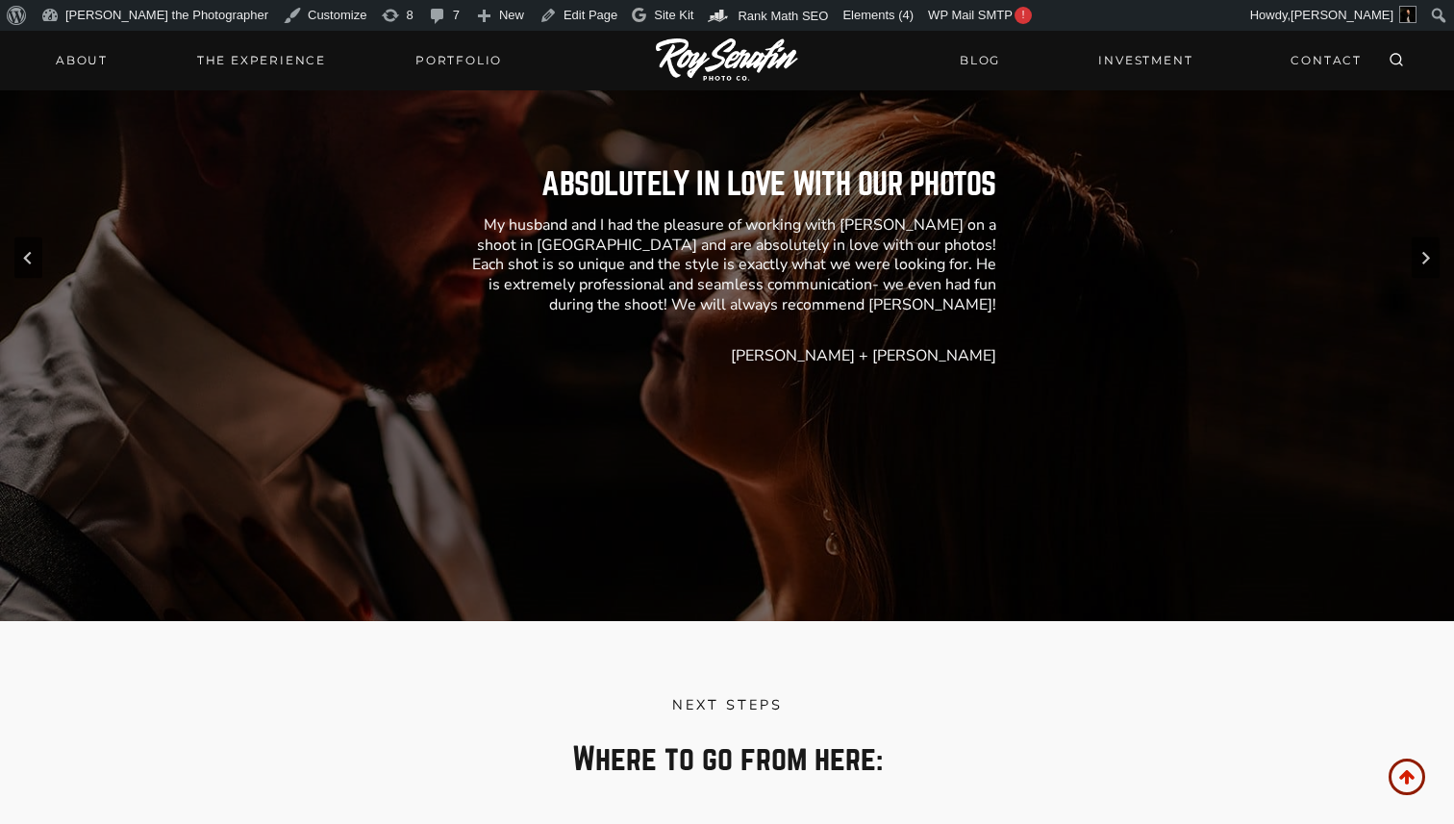
scroll to position [7737, 0]
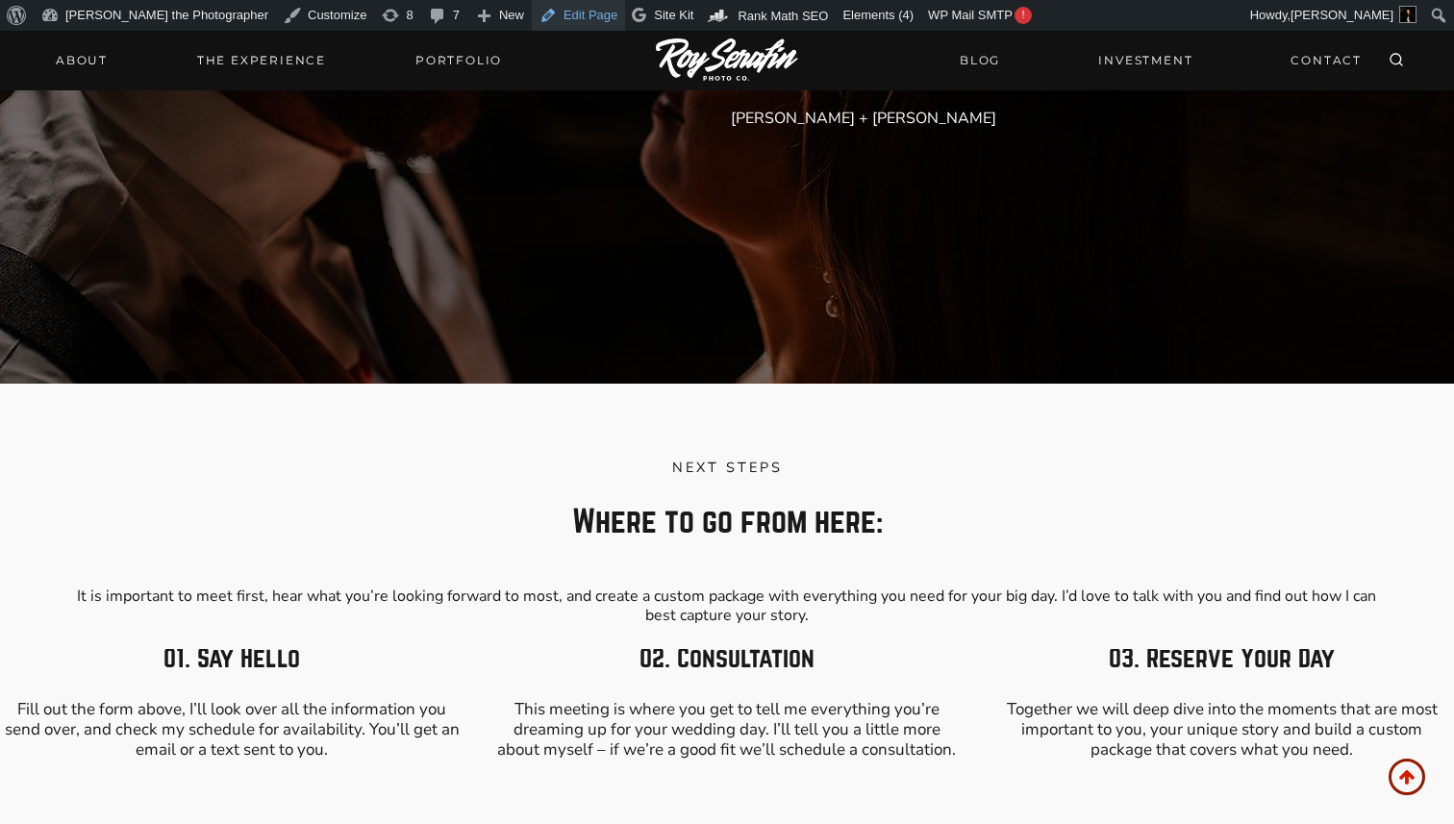
click at [532, 21] on link "Edit Page" at bounding box center [578, 15] width 93 height 31
